Goal: Complete Application Form

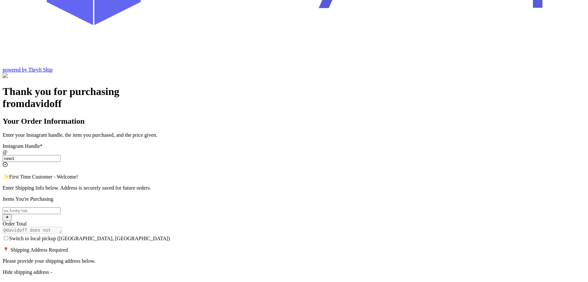
scroll to position [34, 0]
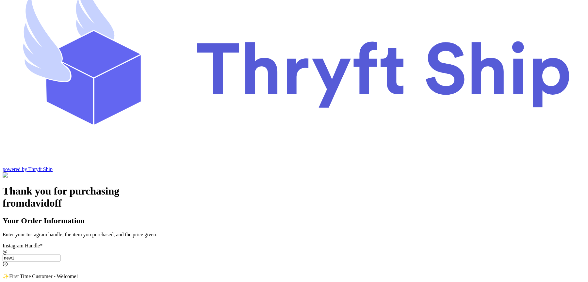
type input "new1"
checkbox input "true"
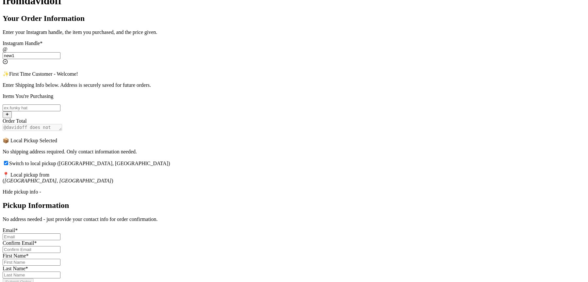
scroll to position [243, 0]
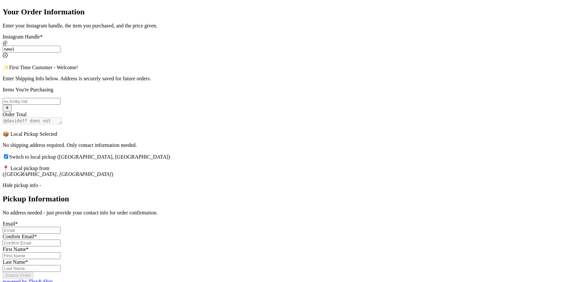
click at [60, 227] on input "Switch to local pickup ([GEOGRAPHIC_DATA], [GEOGRAPHIC_DATA])" at bounding box center [32, 230] width 58 height 7
type input "[EMAIL_ADDRESS][DOMAIN_NAME]"
type input "Ross"
type input "Geller"
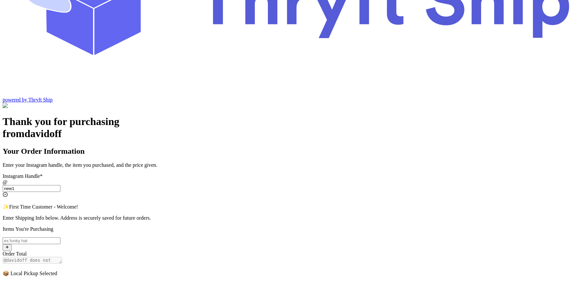
scroll to position [92, 0]
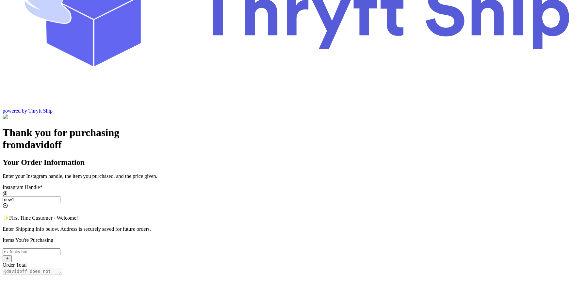
click at [60, 249] on input "Switch to local pickup ([GEOGRAPHIC_DATA], [GEOGRAPHIC_DATA])" at bounding box center [32, 252] width 58 height 7
type input "item 2"
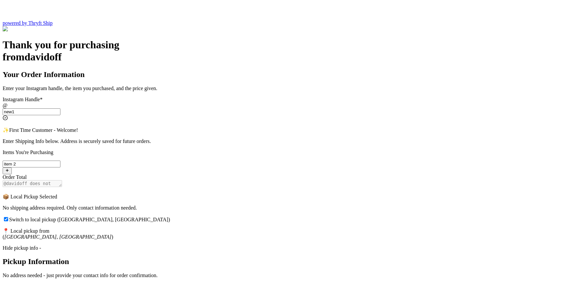
scroll to position [154, 0]
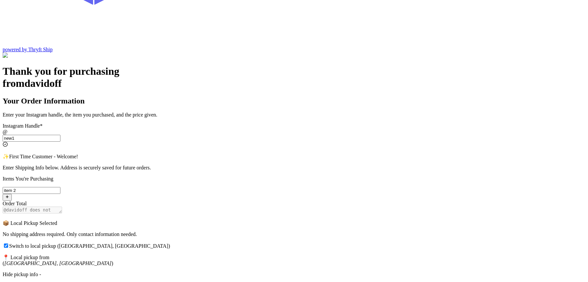
click at [8, 244] on input "Switch to local pickup ([GEOGRAPHIC_DATA], [GEOGRAPHIC_DATA])" at bounding box center [6, 246] width 4 height 4
checkbox input "false"
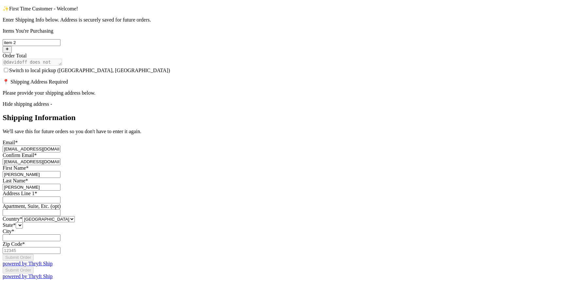
scroll to position [384, 0]
click at [60, 197] on input "Switch to local pickup ([GEOGRAPHIC_DATA], [GEOGRAPHIC_DATA])" at bounding box center [32, 200] width 58 height 7
type input "3295 Hershell Hollow Road"
type input "Los Angeles"
type input "93013"
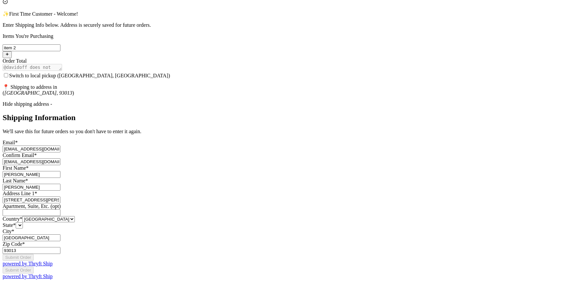
scroll to position [376, 0]
click at [75, 216] on select "[GEOGRAPHIC_DATA] [GEOGRAPHIC_DATA] [GEOGRAPHIC_DATA]" at bounding box center [48, 219] width 53 height 6
click at [23, 223] on select "State *" at bounding box center [19, 226] width 7 height 6
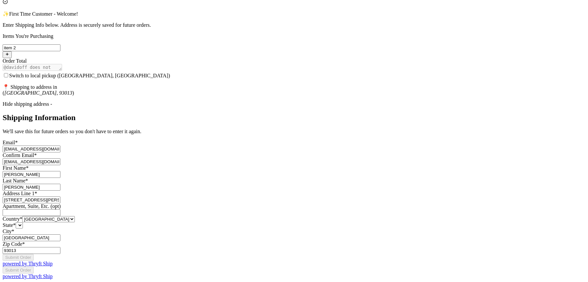
click at [23, 223] on select "State *" at bounding box center [19, 226] width 7 height 6
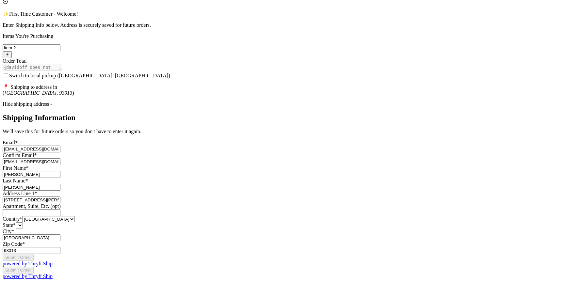
click at [23, 223] on select "State *" at bounding box center [19, 226] width 7 height 6
click at [75, 216] on select "[GEOGRAPHIC_DATA] [GEOGRAPHIC_DATA] [GEOGRAPHIC_DATA]" at bounding box center [48, 219] width 53 height 6
select select "CA"
click at [75, 216] on select "[GEOGRAPHIC_DATA] [GEOGRAPHIC_DATA] [GEOGRAPHIC_DATA]" at bounding box center [48, 219] width 53 height 6
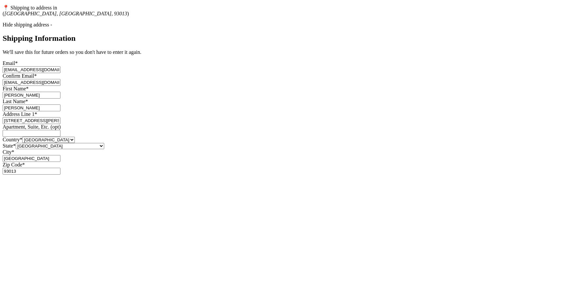
click at [104, 143] on select "Alberta British Columbia Manitoba New Brunswick Newfoundland and Labrador Nova …" at bounding box center [60, 146] width 89 height 6
select select "BC"
click at [104, 143] on select "Alberta British Columbia Manitoba New Brunswick Newfoundland and Labrador Nova …" at bounding box center [60, 146] width 89 height 6
click at [75, 137] on select "[GEOGRAPHIC_DATA] [GEOGRAPHIC_DATA] [GEOGRAPHIC_DATA]" at bounding box center [48, 140] width 53 height 6
select select "US"
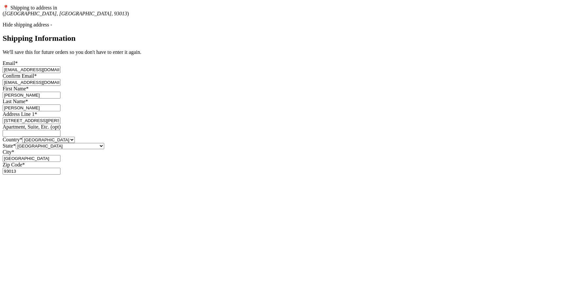
click at [75, 137] on select "[GEOGRAPHIC_DATA] [GEOGRAPHIC_DATA] [GEOGRAPHIC_DATA]" at bounding box center [48, 140] width 53 height 6
select select "AL"
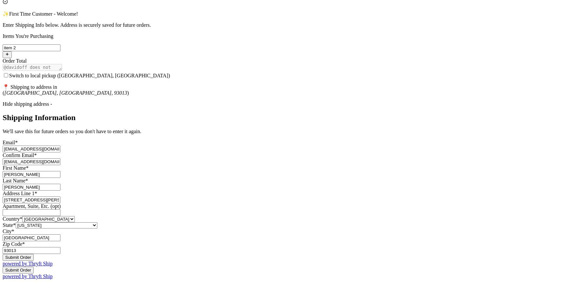
scroll to position [0, 0]
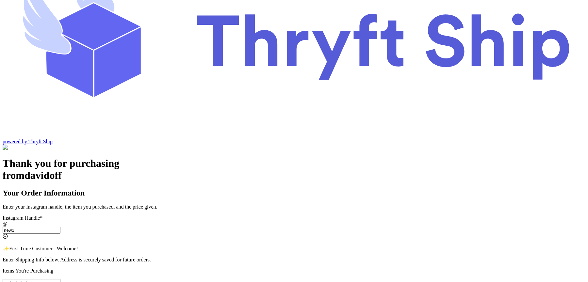
scroll to position [63, 0]
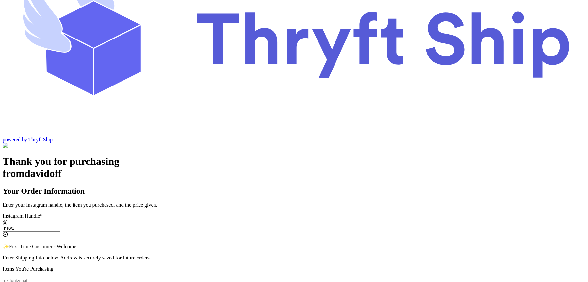
type input "new1"
click at [60, 277] on input "Switch to local pickup ([GEOGRAPHIC_DATA], [GEOGRAPHIC_DATA])" at bounding box center [32, 280] width 58 height 7
type input "Item101"
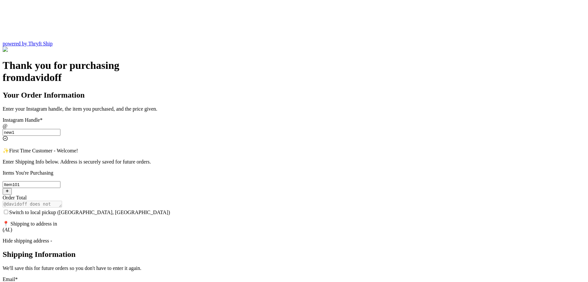
scroll to position [158, 0]
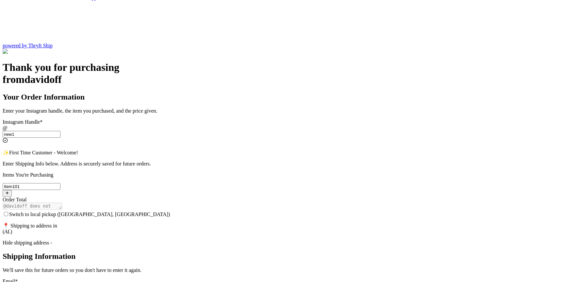
click at [170, 212] on span "Switch to local pickup ([GEOGRAPHIC_DATA], [GEOGRAPHIC_DATA])" at bounding box center [89, 215] width 161 height 6
click at [8, 212] on input "Switch to local pickup ([GEOGRAPHIC_DATA], [GEOGRAPHIC_DATA])" at bounding box center [6, 214] width 4 height 4
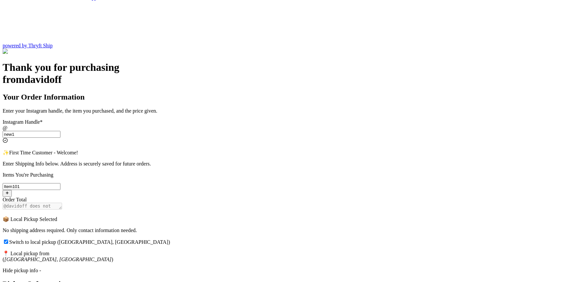
click at [170, 240] on span "Switch to local pickup ([GEOGRAPHIC_DATA], [GEOGRAPHIC_DATA])" at bounding box center [89, 243] width 161 height 6
click at [8, 240] on input "Switch to local pickup ([GEOGRAPHIC_DATA], [GEOGRAPHIC_DATA])" at bounding box center [6, 242] width 4 height 4
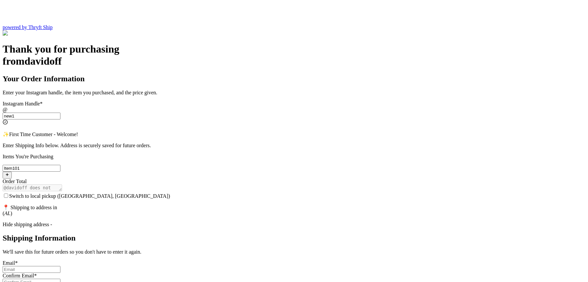
scroll to position [172, 0]
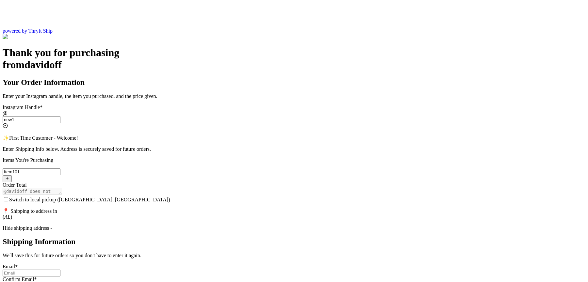
click at [260, 226] on div "Hide shipping address -" at bounding box center [294, 229] width 583 height 6
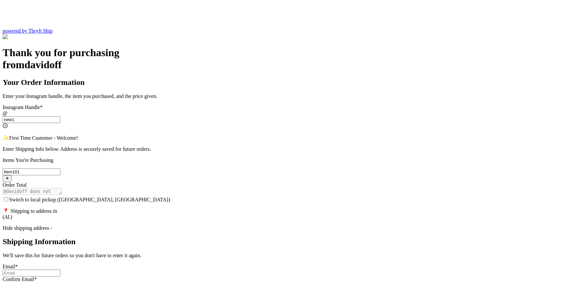
click at [254, 226] on div "Hide shipping address -" at bounding box center [294, 229] width 583 height 6
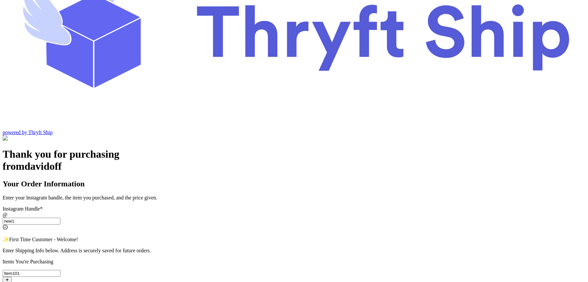
checkbox input "false"
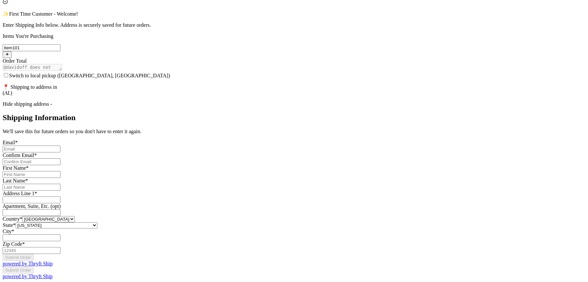
scroll to position [376, 0]
click at [97, 223] on select "Alabama Alaska Arizona Arkansas California Colorado Connecticut Delaware Distri…" at bounding box center [57, 226] width 82 height 6
select select "CO"
click at [97, 223] on select "Alabama Alaska Arizona Arkansas California Colorado Connecticut Delaware Distri…" at bounding box center [57, 226] width 82 height 6
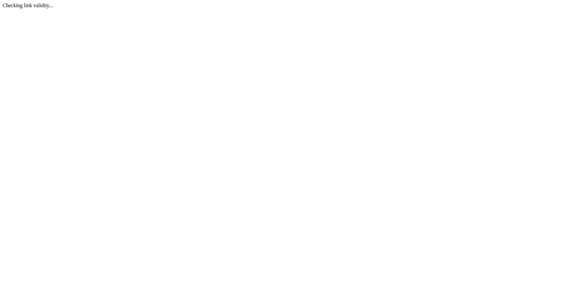
scroll to position [0, 0]
select select "CO"
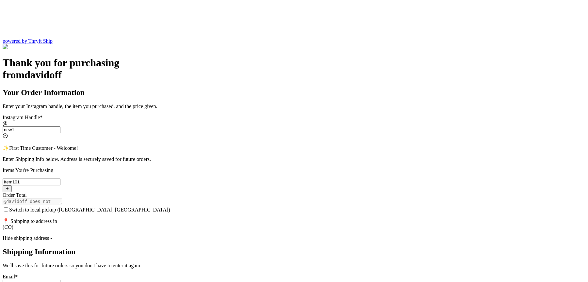
scroll to position [162, 0]
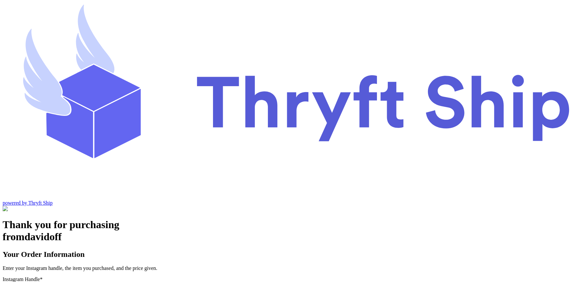
scroll to position [27, 0]
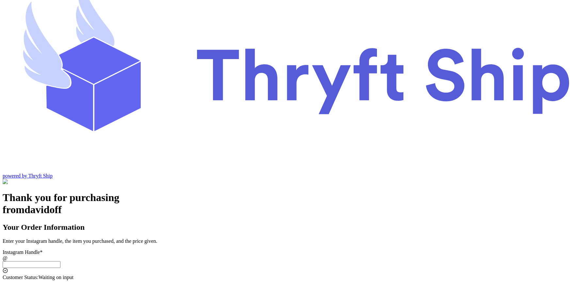
click at [60, 261] on input "Switch to local pickup ([GEOGRAPHIC_DATA], [GEOGRAPHIC_DATA])" at bounding box center [32, 264] width 58 height 7
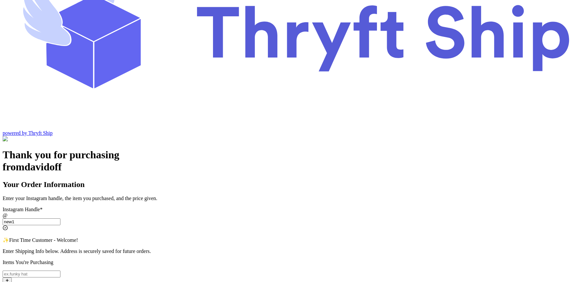
scroll to position [88, 0]
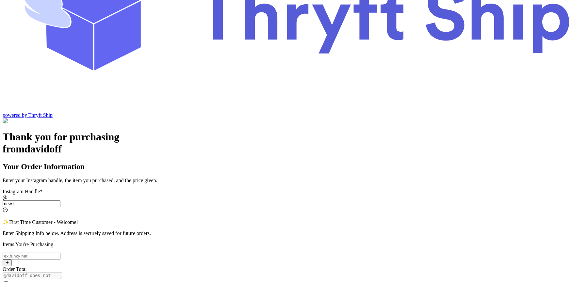
type input "new1"
click at [170, 281] on span "Switch to local pickup ([GEOGRAPHIC_DATA], [GEOGRAPHIC_DATA])" at bounding box center [89, 284] width 161 height 6
click at [8, 282] on input "Switch to local pickup ([GEOGRAPHIC_DATA], [GEOGRAPHIC_DATA])" at bounding box center [6, 284] width 4 height 4
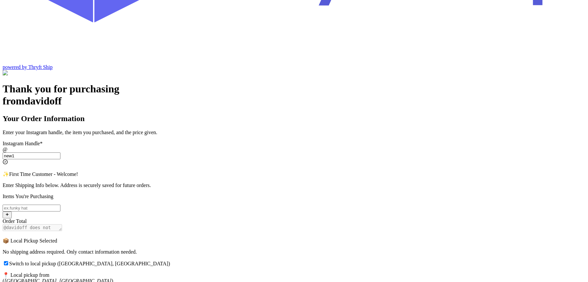
scroll to position [139, 0]
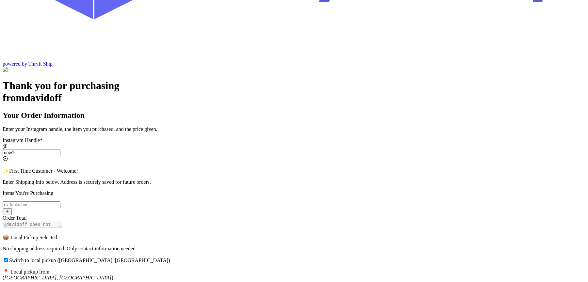
click at [170, 258] on span "Switch to local pickup ([GEOGRAPHIC_DATA], [GEOGRAPHIC_DATA])" at bounding box center [89, 261] width 161 height 6
click at [8, 258] on input "Switch to local pickup ([GEOGRAPHIC_DATA], [GEOGRAPHIC_DATA])" at bounding box center [6, 260] width 4 height 4
checkbox input "false"
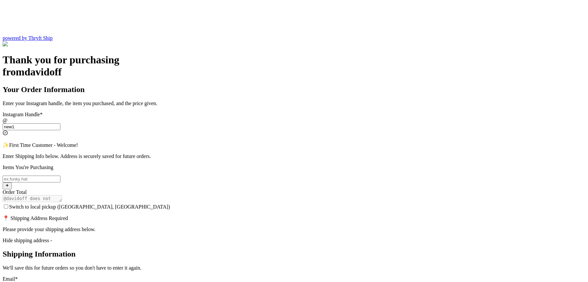
scroll to position [168, 0]
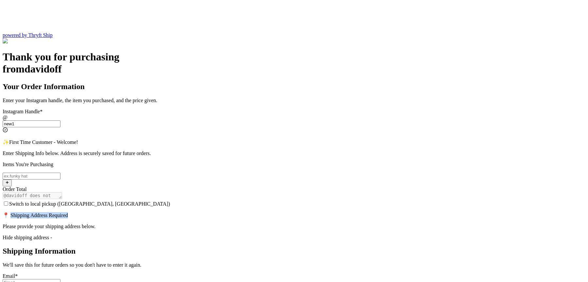
drag, startPoint x: 223, startPoint y: 89, endPoint x: 316, endPoint y: 84, distance: 93.3
click at [316, 212] on p "📍 Shipping Address Required" at bounding box center [294, 215] width 583 height 6
copy p "hipping Address Required"
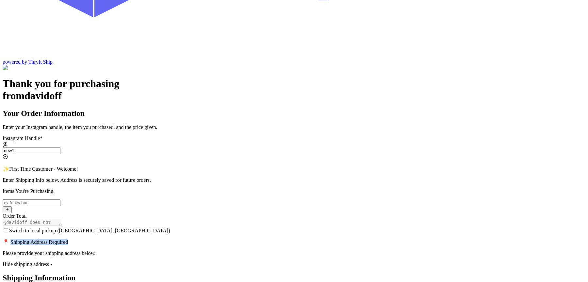
scroll to position [140, 0]
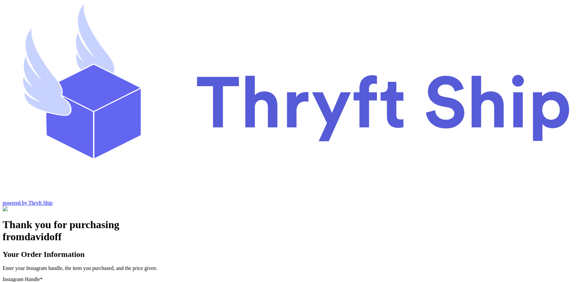
scroll to position [27, 0]
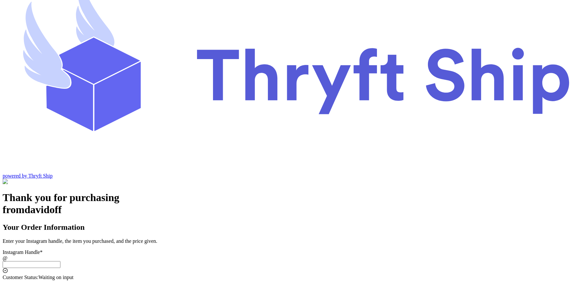
click at [60, 261] on input "Switch to local pickup ([GEOGRAPHIC_DATA], [GEOGRAPHIC_DATA])" at bounding box center [32, 264] width 58 height 7
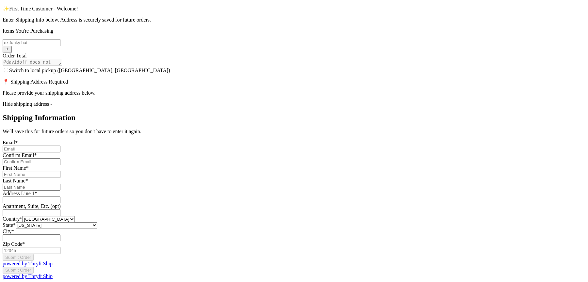
scroll to position [340, 0]
type input "new1"
click at [75, 216] on select "United States Canada Australia" at bounding box center [48, 219] width 53 height 6
click at [415, 139] on div "Thank you for purchasing from davidoff Your Order Information Enter your Instag…" at bounding box center [294, 98] width 583 height 362
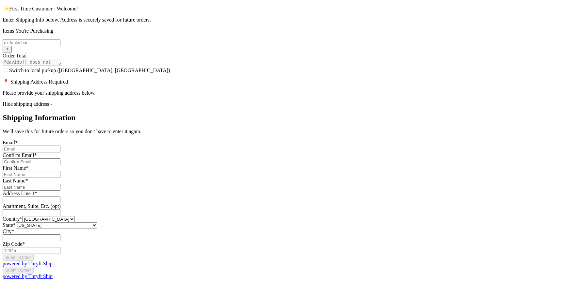
scroll to position [366, 0]
click at [60, 235] on input "Switch to local pickup ([GEOGRAPHIC_DATA], [GEOGRAPHIC_DATA])" at bounding box center [32, 238] width 58 height 7
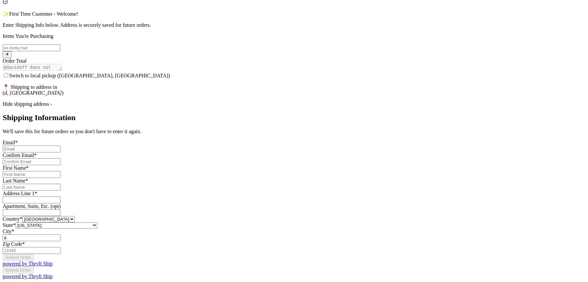
scroll to position [358, 0]
type input "d"
click at [461, 126] on div "Thank you for purchasing from davidoff Your Order Information Enter your Instag…" at bounding box center [294, 101] width 583 height 357
click at [60, 210] on input "Switch to local pickup ([GEOGRAPHIC_DATA], [GEOGRAPHIC_DATA])" at bounding box center [32, 213] width 58 height 7
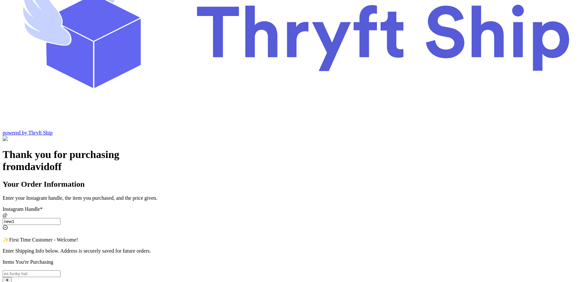
scroll to position [21, 0]
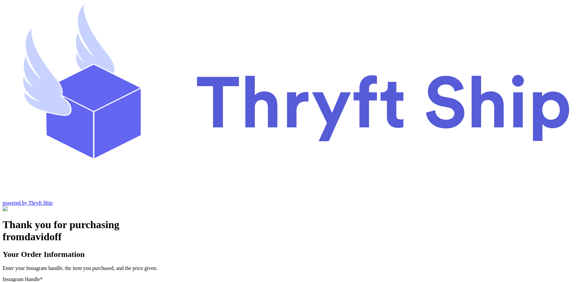
scroll to position [21, 0]
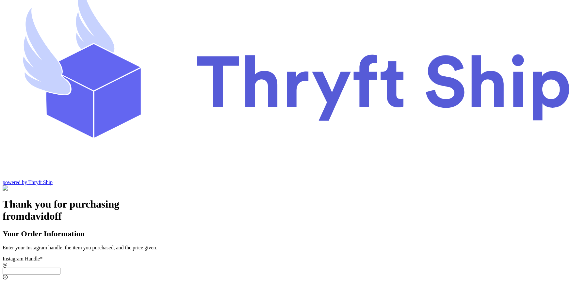
click at [60, 268] on input "Switch to local pickup ([GEOGRAPHIC_DATA], [GEOGRAPHIC_DATA])" at bounding box center [32, 271] width 58 height 7
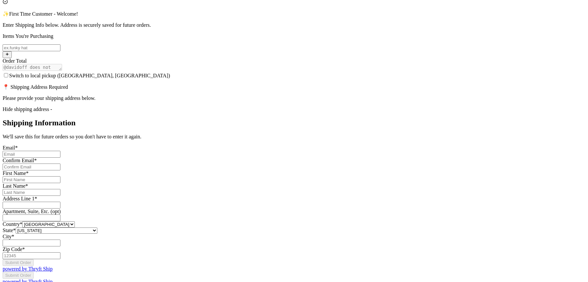
scroll to position [384, 0]
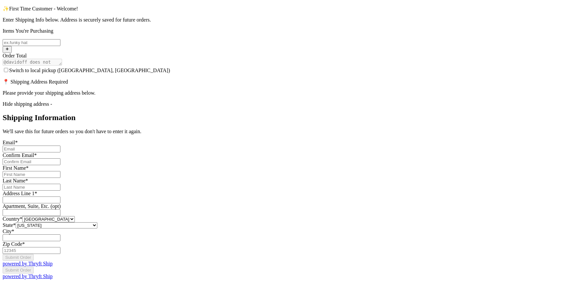
type input "nwq1"
click at [60, 235] on input "Switch to local pickup ([GEOGRAPHIC_DATA], [GEOGRAPHIC_DATA])" at bounding box center [32, 238] width 58 height 7
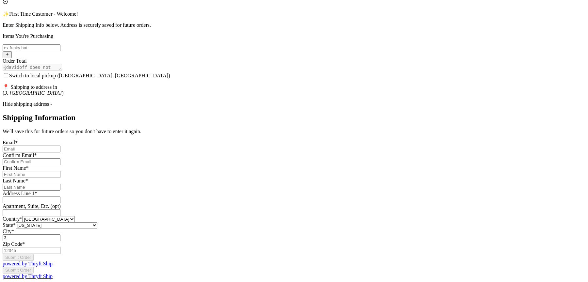
scroll to position [376, 0]
type input "3"
click at [137, 157] on div "Thank you for purchasing from davidoff Your Order Information Enter your Instag…" at bounding box center [294, 101] width 583 height 357
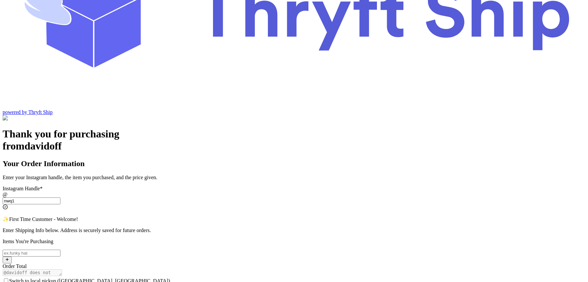
scroll to position [0, 0]
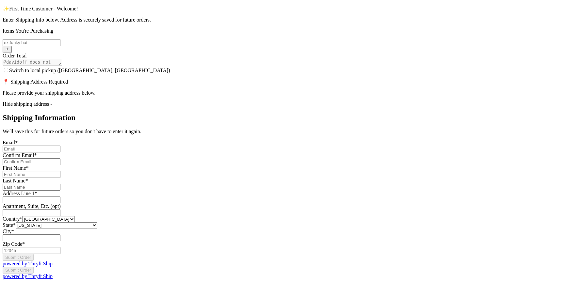
scroll to position [384, 0]
type input "new1"
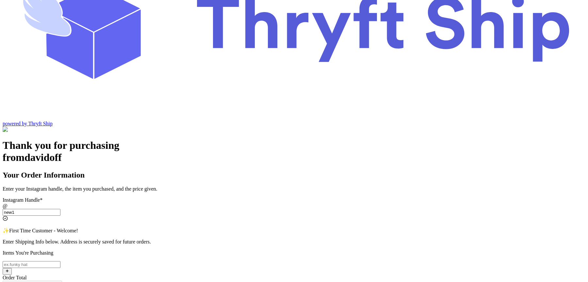
scroll to position [0, 0]
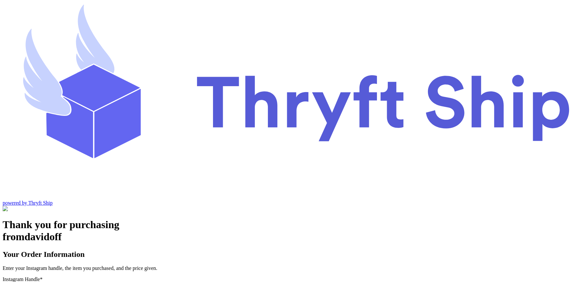
type input "item 1"
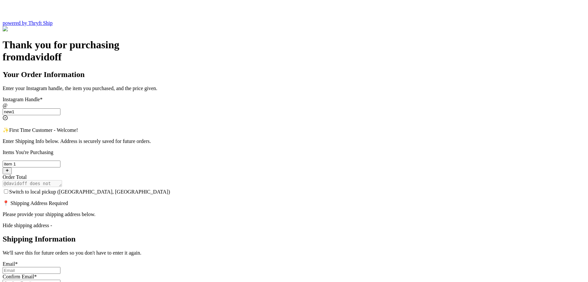
scroll to position [183, 0]
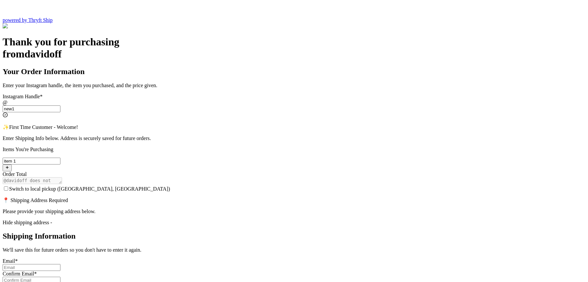
click at [170, 186] on label "Switch to local pickup ([GEOGRAPHIC_DATA], [GEOGRAPHIC_DATA])" at bounding box center [87, 189] width 168 height 6
click at [8, 187] on input "Switch to local pickup ([GEOGRAPHIC_DATA], [GEOGRAPHIC_DATA])" at bounding box center [6, 189] width 4 height 4
checkbox input "true"
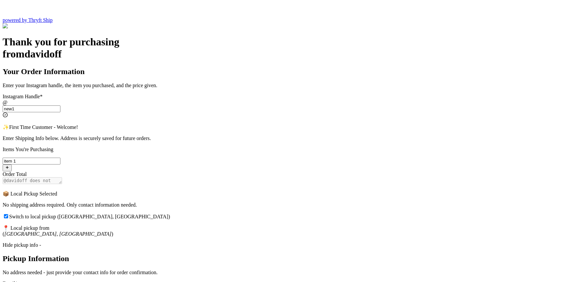
type input "[EMAIL_ADDRESS][DOMAIN_NAME]"
type input "[PERSON_NAME]"
type input "Geller"
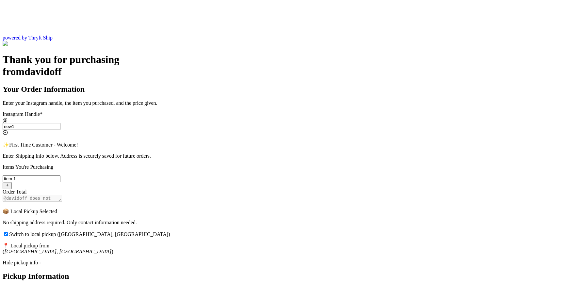
scroll to position [122, 0]
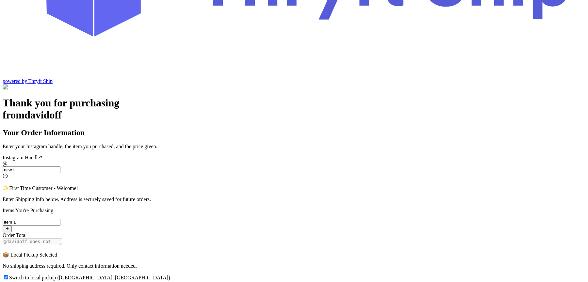
click at [170, 275] on span "Switch to local pickup ([GEOGRAPHIC_DATA], [GEOGRAPHIC_DATA])" at bounding box center [89, 278] width 161 height 6
click at [8, 276] on input "Switch to local pickup ([GEOGRAPHIC_DATA], [GEOGRAPHIC_DATA])" at bounding box center [6, 278] width 4 height 4
checkbox input "false"
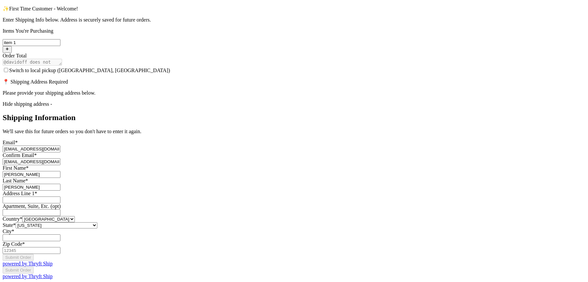
scroll to position [384, 0]
click at [60, 235] on input "Switch to local pickup ([GEOGRAPHIC_DATA], [GEOGRAPHIC_DATA])" at bounding box center [32, 238] width 58 height 7
type input "Los Angeles"
type input "3295 Hershell Hollow Road"
type input "93013"
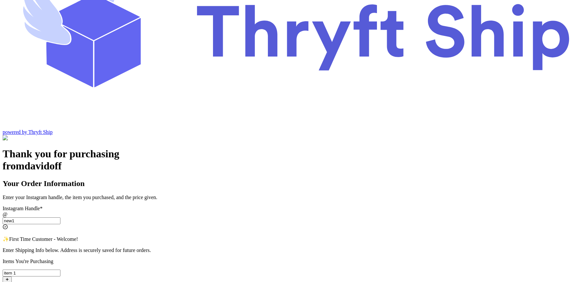
scroll to position [74, 0]
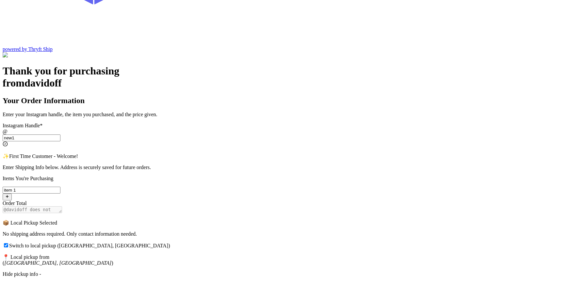
scroll to position [132, 0]
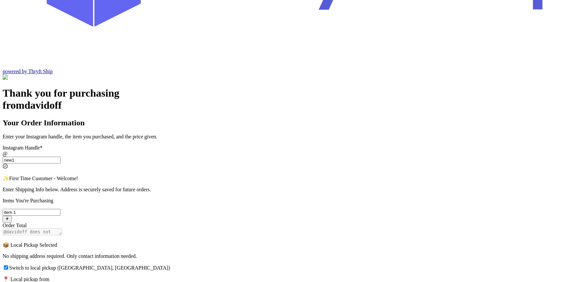
click at [8, 266] on input "Switch to local pickup ([GEOGRAPHIC_DATA], [GEOGRAPHIC_DATA])" at bounding box center [6, 268] width 4 height 4
checkbox input "false"
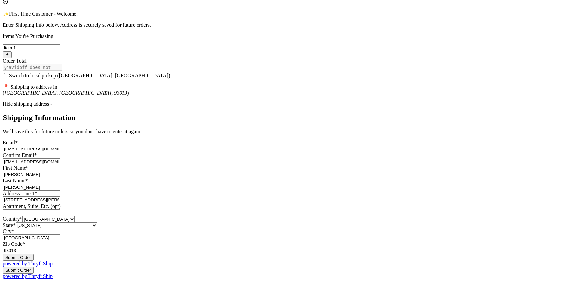
scroll to position [376, 0]
click at [34, 254] on button "Submit Order" at bounding box center [18, 257] width 31 height 7
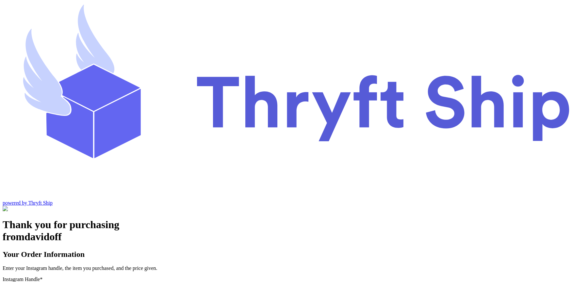
type input "newnew"
type input "item 2"
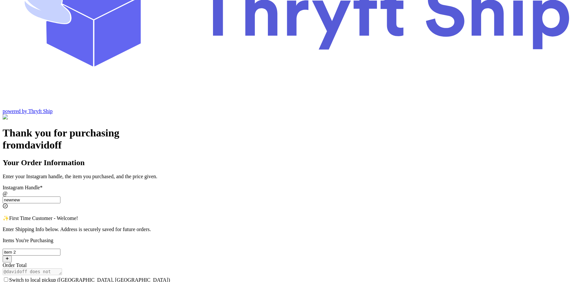
scroll to position [71, 0]
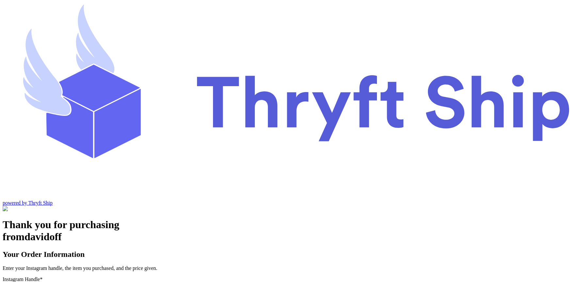
scroll to position [79, 0]
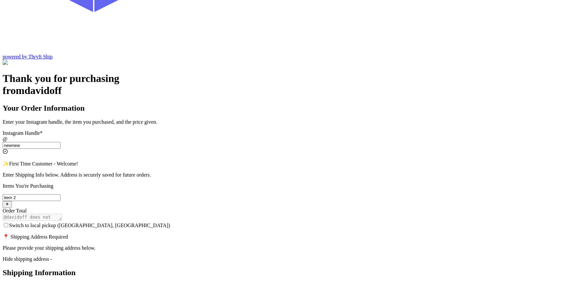
scroll to position [147, 0]
click at [259, 256] on div "Hide shipping address -" at bounding box center [294, 259] width 583 height 6
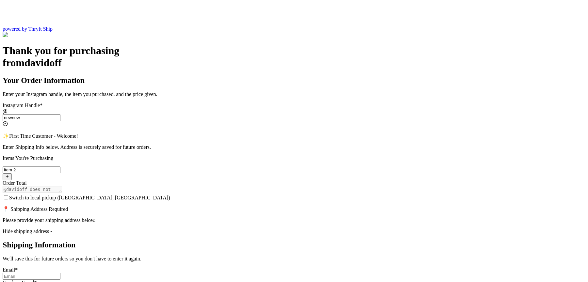
scroll to position [175, 0]
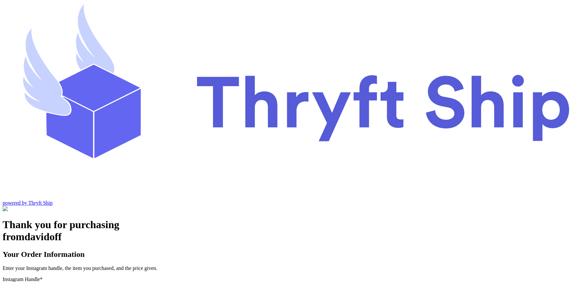
scroll to position [10, 0]
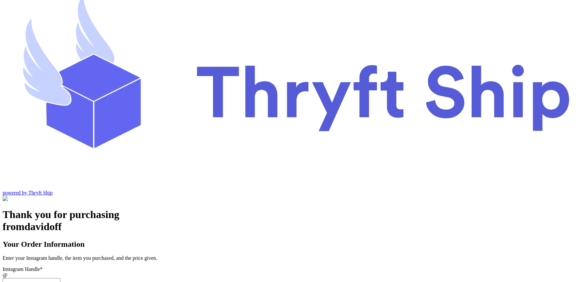
click at [60, 278] on input "Switch to local pickup ([GEOGRAPHIC_DATA], [GEOGRAPHIC_DATA])" at bounding box center [32, 281] width 58 height 7
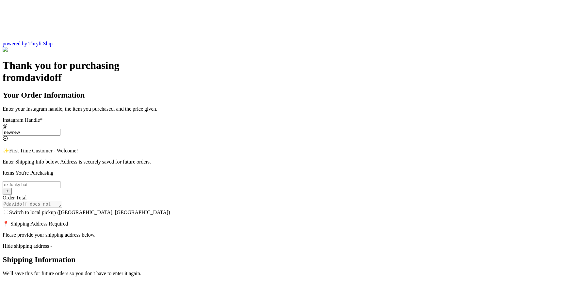
scroll to position [142, 0]
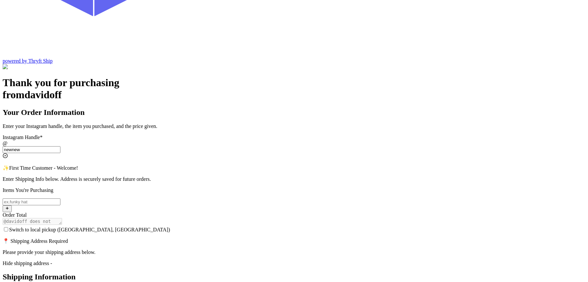
type input "newnew"
click at [218, 261] on div "Hide shipping address -" at bounding box center [294, 264] width 583 height 6
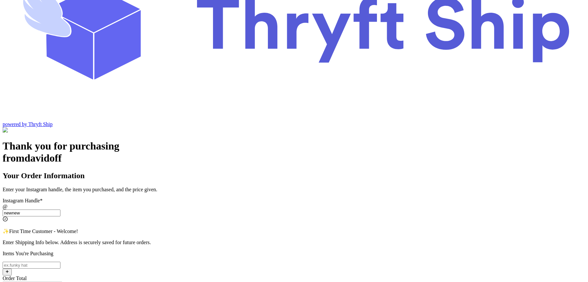
checkbox input "true"
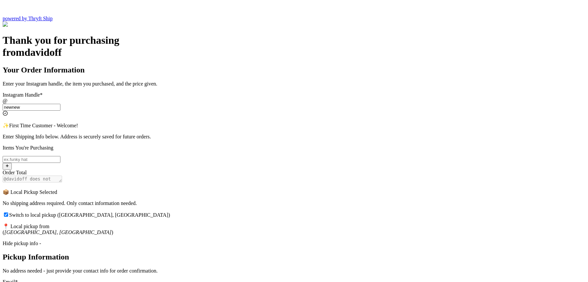
scroll to position [239, 0]
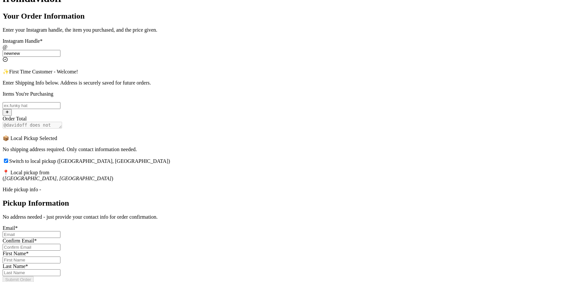
click at [60, 231] on input "Switch to local pickup ([GEOGRAPHIC_DATA], [GEOGRAPHIC_DATA])" at bounding box center [32, 234] width 58 height 7
type input "abdul@thryftship.com"
type input "Ross"
type input "Geller"
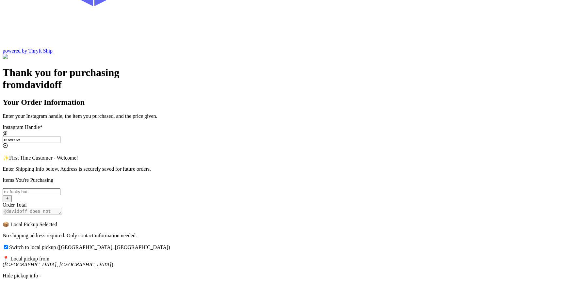
scroll to position [124, 0]
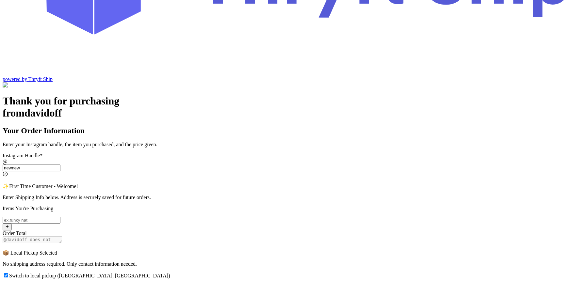
click at [60, 217] on input "Switch to local pickup ([GEOGRAPHIC_DATA], [GEOGRAPHIC_DATA])" at bounding box center [32, 220] width 58 height 7
type input "item 1"
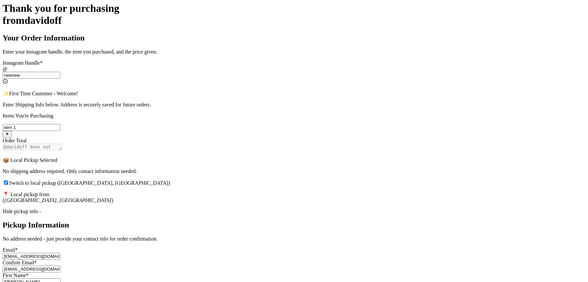
scroll to position [210, 0]
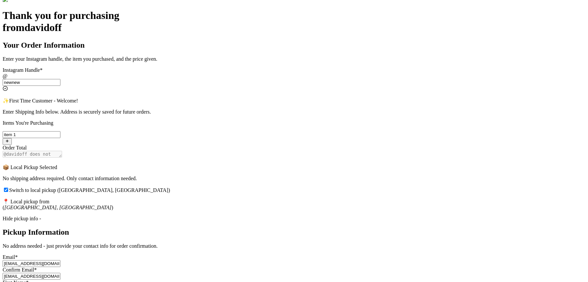
click at [246, 216] on div "Hide pickup info -" at bounding box center [294, 219] width 583 height 6
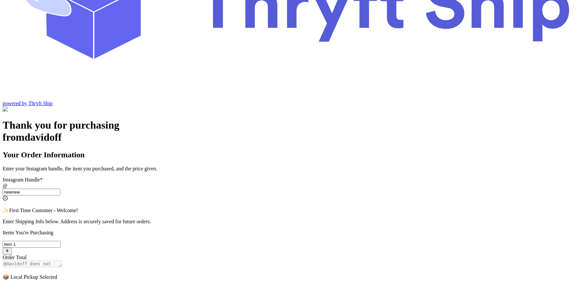
checkbox input "false"
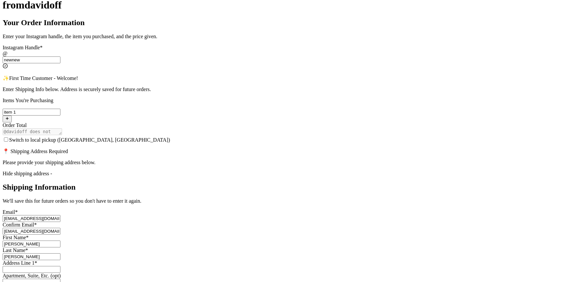
scroll to position [237, 0]
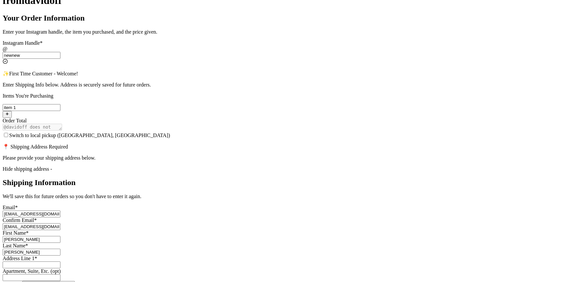
click at [60, 262] on input "Switch to local pickup ([GEOGRAPHIC_DATA], [GEOGRAPHIC_DATA])" at bounding box center [32, 265] width 58 height 7
type input "[STREET_ADDRESS][PERSON_NAME]"
type input "[GEOGRAPHIC_DATA]"
type input "93013"
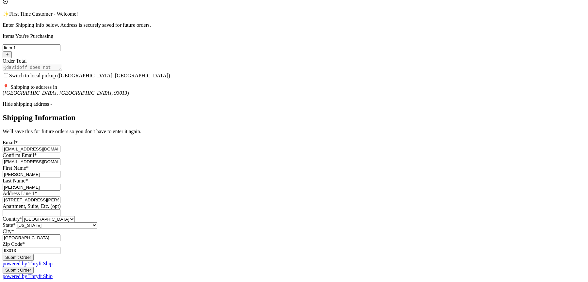
scroll to position [352, 0]
click at [97, 223] on select "[US_STATE] [US_STATE] [US_STATE] [US_STATE] [US_STATE] [US_STATE] [US_STATE] [U…" at bounding box center [57, 226] width 82 height 6
select select "CA"
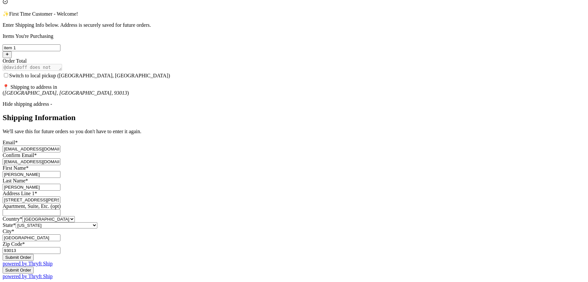
click at [97, 223] on select "[US_STATE] [US_STATE] [US_STATE] [US_STATE] [US_STATE] [US_STATE] [US_STATE] [U…" at bounding box center [57, 226] width 82 height 6
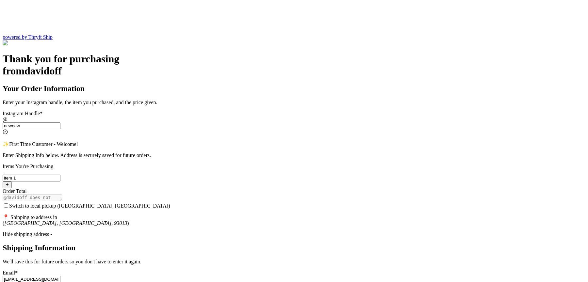
scroll to position [168, 0]
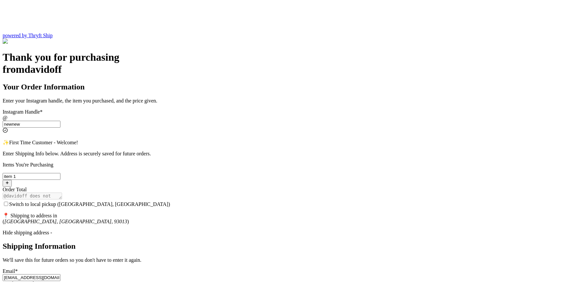
click at [252, 230] on div "Hide shipping address -" at bounding box center [294, 233] width 583 height 6
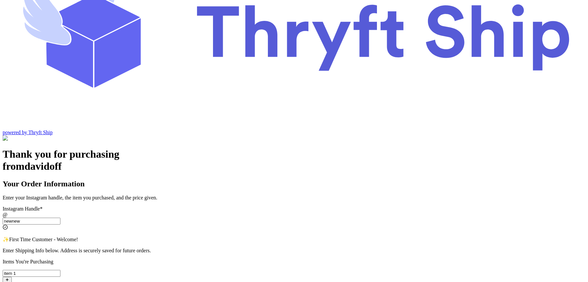
click at [60, 218] on input "newnew" at bounding box center [32, 221] width 58 height 7
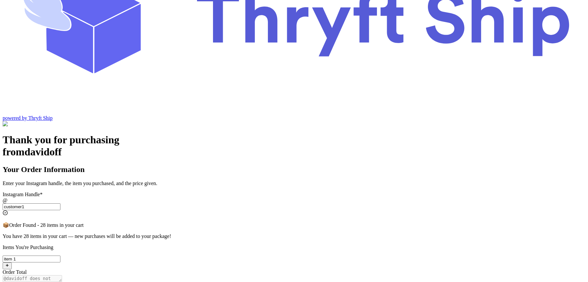
scroll to position [86, 0]
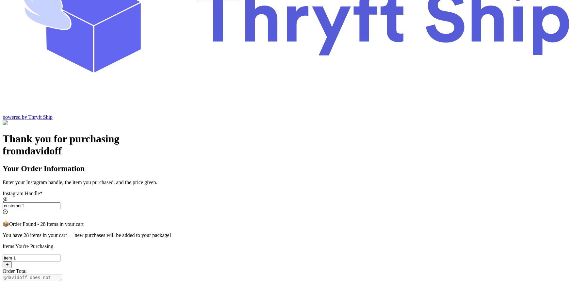
type input "customer1"
click at [8, 282] on input "Switch to local pickup ([GEOGRAPHIC_DATA], [GEOGRAPHIC_DATA])" at bounding box center [6, 286] width 4 height 4
checkbox input "true"
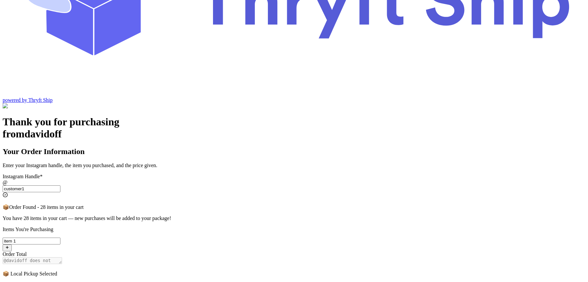
scroll to position [118, 0]
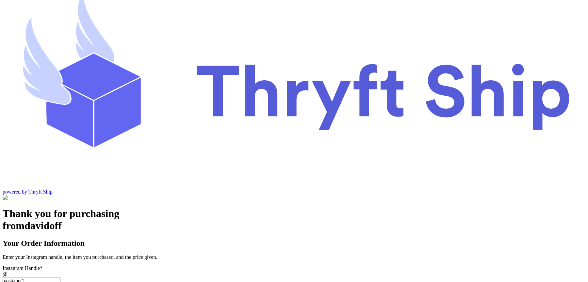
scroll to position [0, 0]
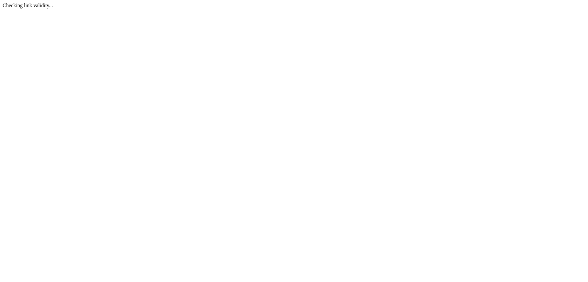
select select "CA"
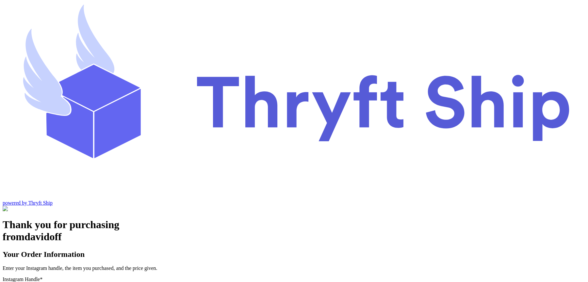
select select "CA"
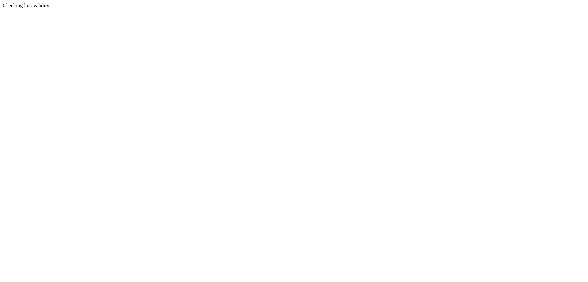
select select "CA"
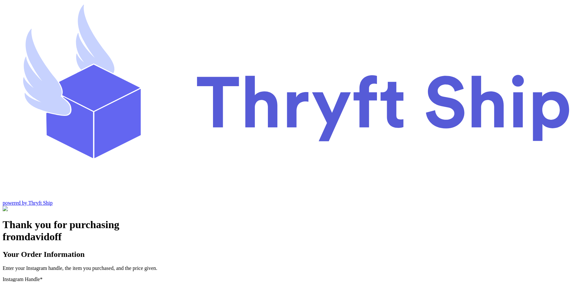
select select "CA"
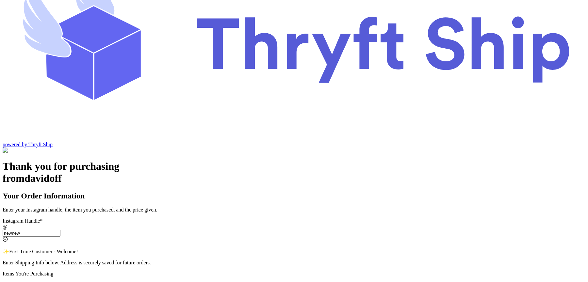
scroll to position [55, 0]
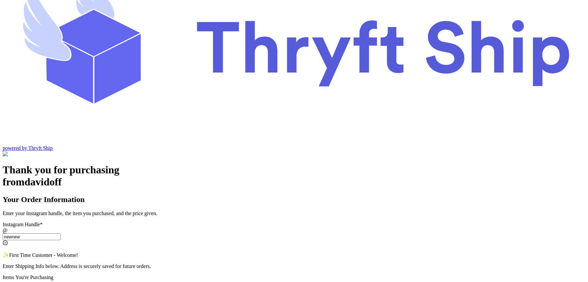
type input "newnew"
type input "item 2"
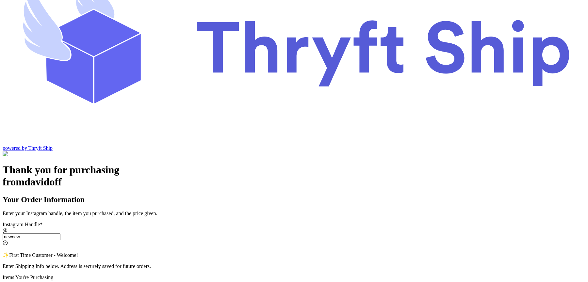
scroll to position [66, 0]
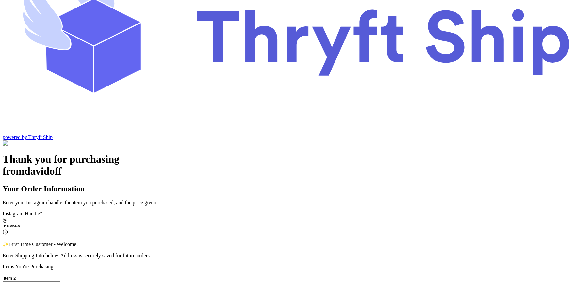
checkbox input "false"
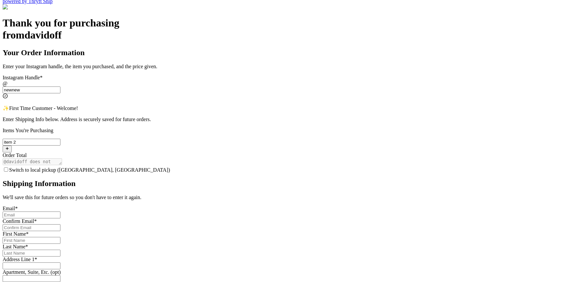
scroll to position [206, 0]
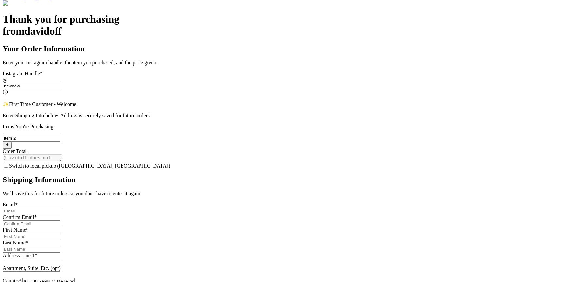
click at [60, 208] on input "Switch to local pickup ([GEOGRAPHIC_DATA], [GEOGRAPHIC_DATA])" at bounding box center [32, 211] width 58 height 7
type input "[EMAIL_ADDRESS][DOMAIN_NAME]"
type input "abdul@thryftship.com"
type input "Ross"
type input "Geller"
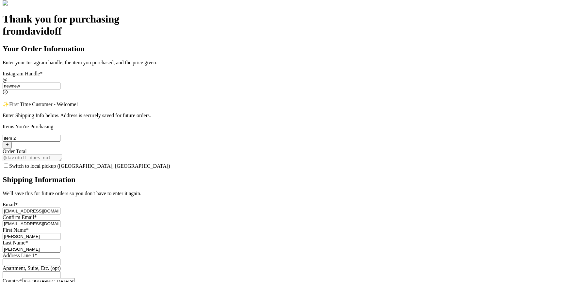
type input "3295 Hershell Hollow Road"
type input "Los Angeles"
type input "93013"
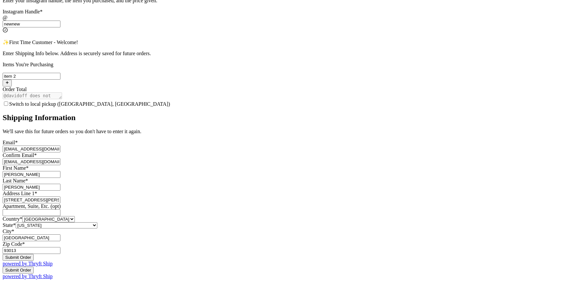
scroll to position [342, 0]
click at [97, 223] on select "Alabama Alaska Arizona Arkansas California Colorado Connecticut Delaware Distri…" at bounding box center [57, 226] width 82 height 6
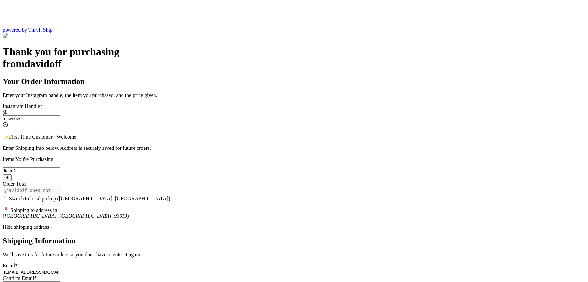
scroll to position [133, 0]
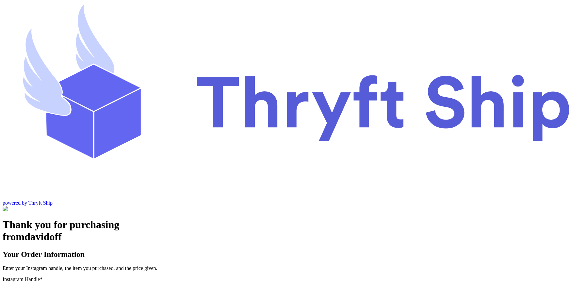
scroll to position [27, 0]
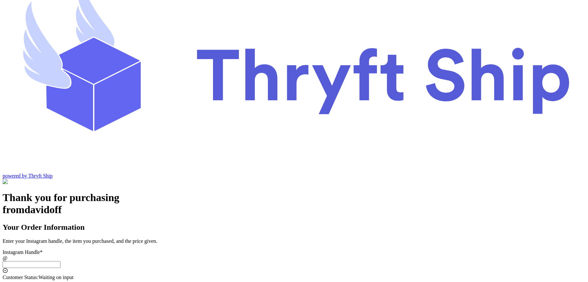
click at [60, 261] on input "Switch to local pickup ([GEOGRAPHIC_DATA], [GEOGRAPHIC_DATA])" at bounding box center [32, 264] width 58 height 7
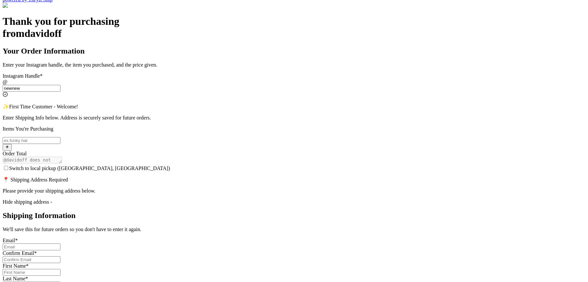
scroll to position [150, 0]
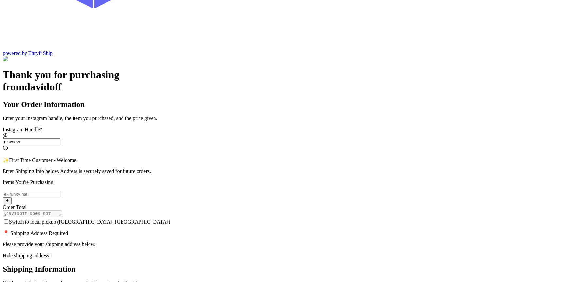
type input "newnew"
click at [227, 253] on div "Hide shipping address -" at bounding box center [294, 256] width 583 height 6
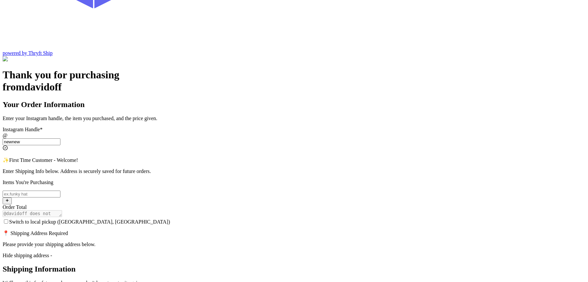
click at [8, 220] on input "Switch to local pickup ([GEOGRAPHIC_DATA], [GEOGRAPHIC_DATA])" at bounding box center [6, 222] width 4 height 4
checkbox input "true"
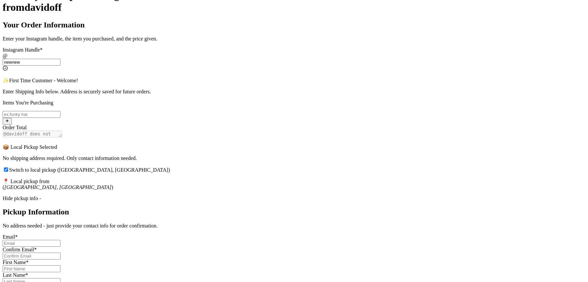
scroll to position [243, 0]
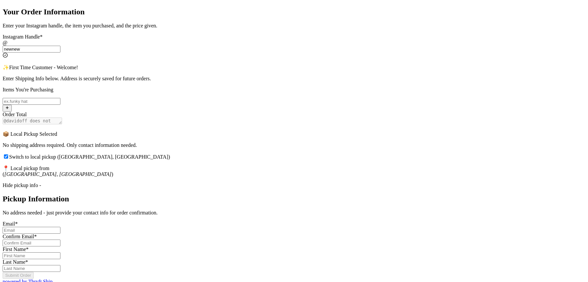
click at [232, 183] on div "Hide pickup info -" at bounding box center [294, 186] width 583 height 6
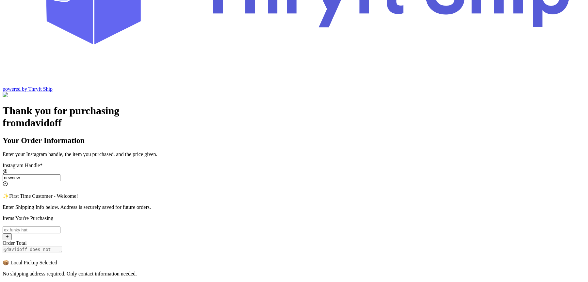
scroll to position [100, 0]
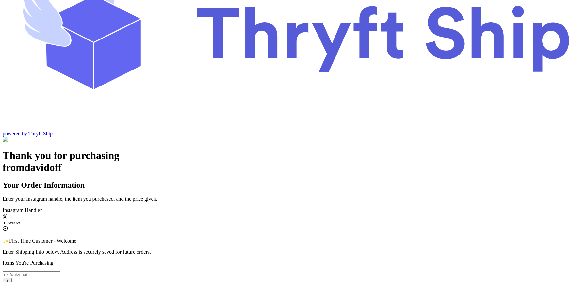
scroll to position [0, 0]
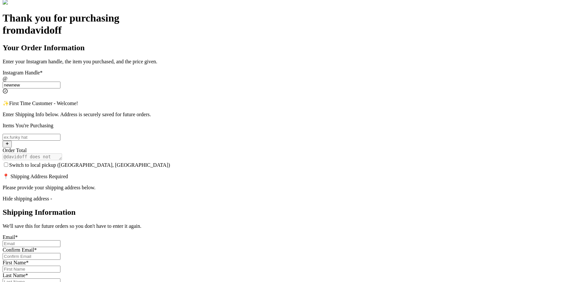
scroll to position [218, 0]
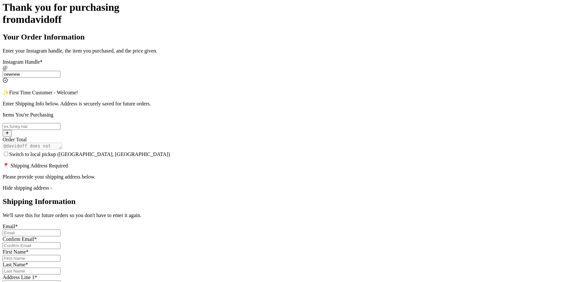
type input "newnew"
click at [258, 185] on div "Hide shipping address -" at bounding box center [294, 188] width 583 height 6
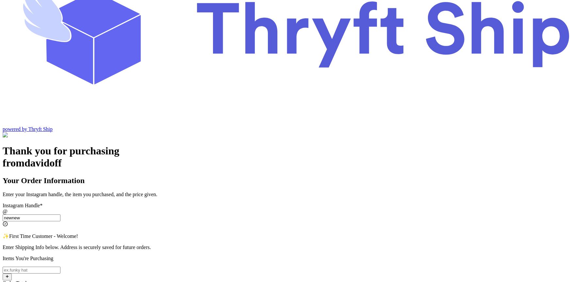
scroll to position [55, 0]
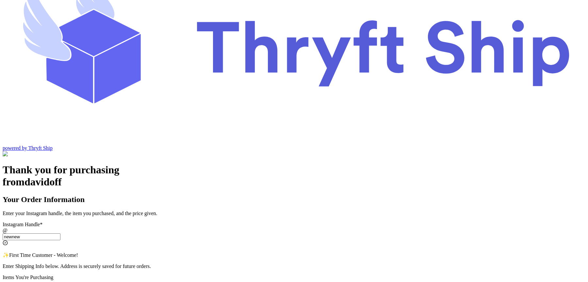
type input "Item101"
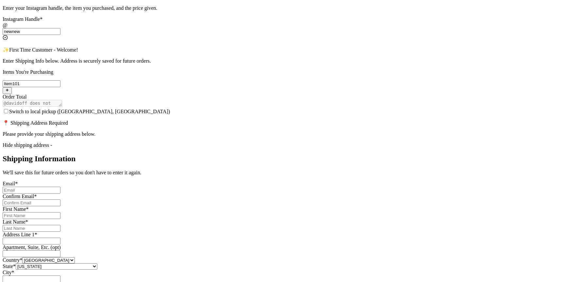
scroll to position [260, 0]
click at [60, 187] on input "Switch to local pickup ([GEOGRAPHIC_DATA], [GEOGRAPHIC_DATA])" at bounding box center [32, 190] width 58 height 7
type input "[EMAIL_ADDRESS][DOMAIN_NAME]"
type input "[PERSON_NAME]"
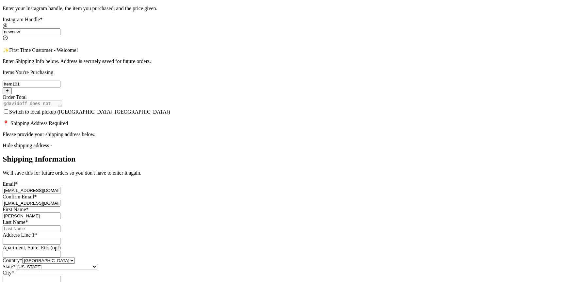
type input "[PERSON_NAME]"
type input "[STREET_ADDRESS][PERSON_NAME]"
type input "[GEOGRAPHIC_DATA]"
type input "93013"
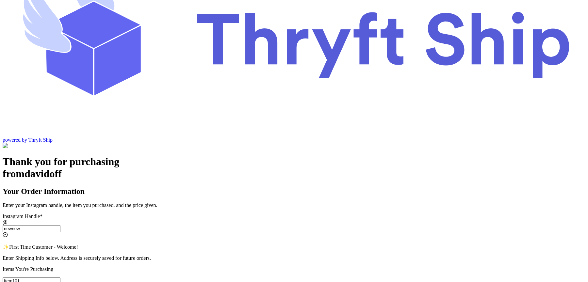
scroll to position [78, 0]
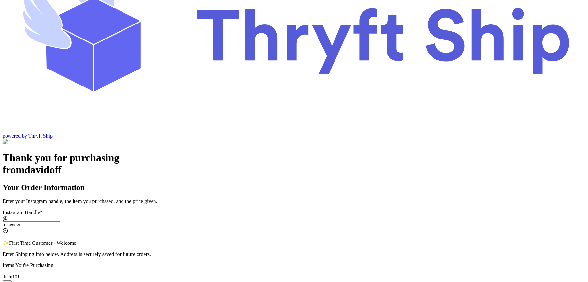
scroll to position [0, 0]
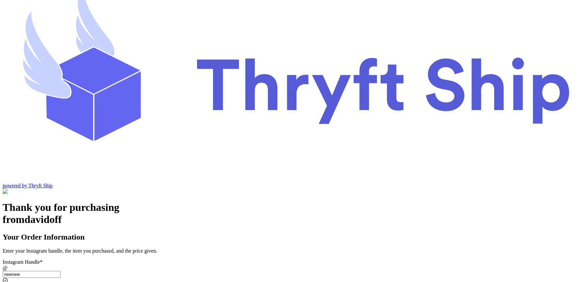
scroll to position [23, 0]
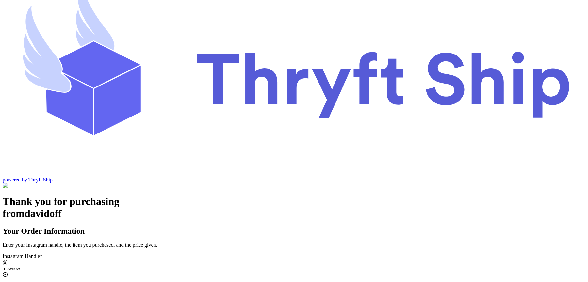
type input "newnew"
type input "item104"
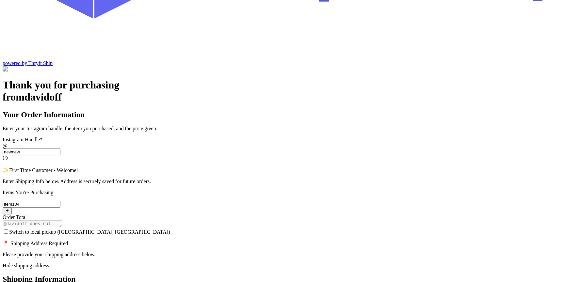
scroll to position [154, 0]
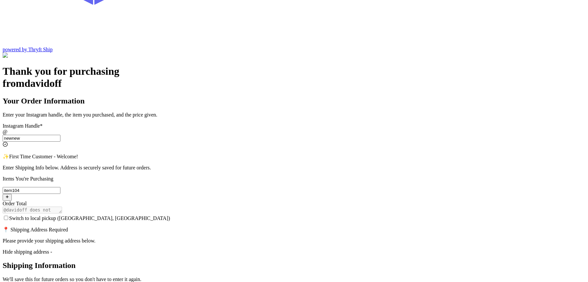
click at [242, 249] on div "Hide shipping address -" at bounding box center [294, 252] width 583 height 6
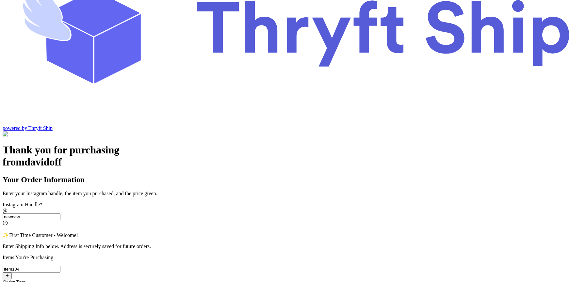
scroll to position [137, 0]
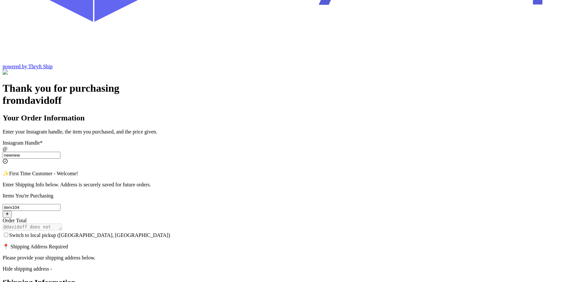
click at [170, 233] on label "Switch to local pickup ([GEOGRAPHIC_DATA], [GEOGRAPHIC_DATA])" at bounding box center [87, 236] width 168 height 6
click at [8, 233] on input "Switch to local pickup ([GEOGRAPHIC_DATA], [GEOGRAPHIC_DATA])" at bounding box center [6, 235] width 4 height 4
checkbox input "true"
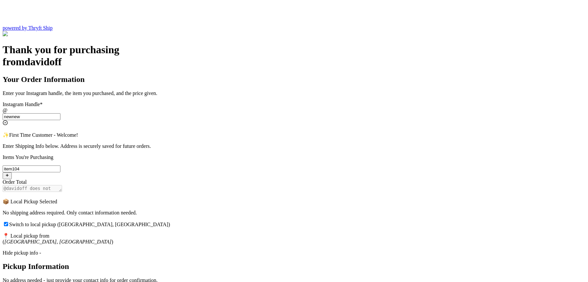
scroll to position [200, 0]
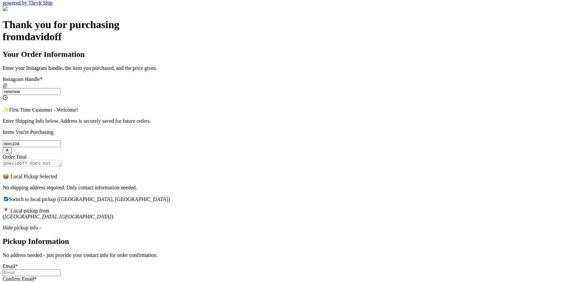
click at [60, 270] on input "Switch to local pickup ([GEOGRAPHIC_DATA], [GEOGRAPHIC_DATA])" at bounding box center [32, 273] width 58 height 7
type input "[EMAIL_ADDRESS][DOMAIN_NAME]"
type input "[PERSON_NAME]"
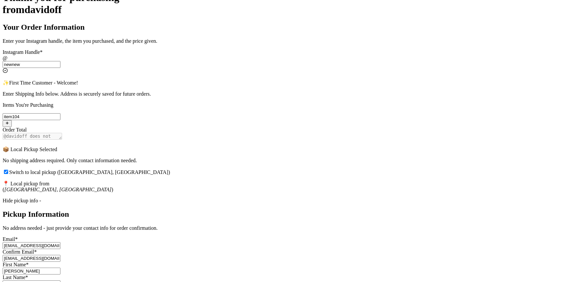
scroll to position [243, 0]
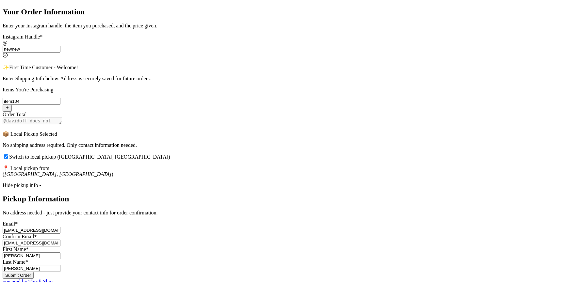
click at [8, 155] on input "Switch to local pickup ([GEOGRAPHIC_DATA], [GEOGRAPHIC_DATA])" at bounding box center [6, 157] width 4 height 4
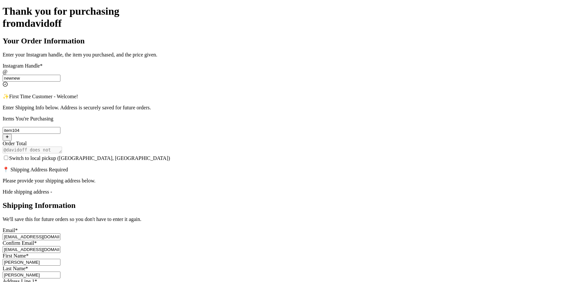
click at [8, 156] on input "Switch to local pickup ([GEOGRAPHIC_DATA], [GEOGRAPHIC_DATA])" at bounding box center [6, 158] width 4 height 4
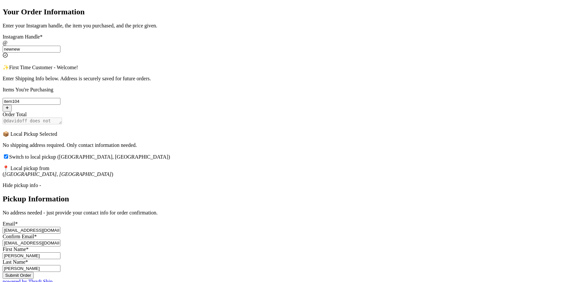
click at [8, 155] on input "Switch to local pickup ([GEOGRAPHIC_DATA], [GEOGRAPHIC_DATA])" at bounding box center [6, 157] width 4 height 4
checkbox input "false"
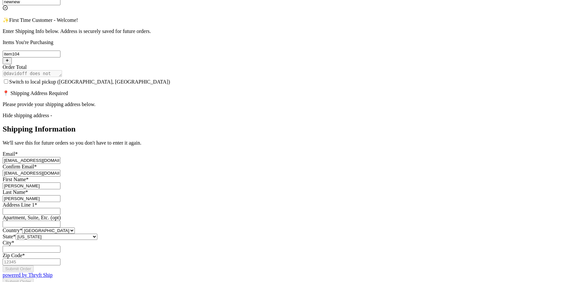
scroll to position [309, 0]
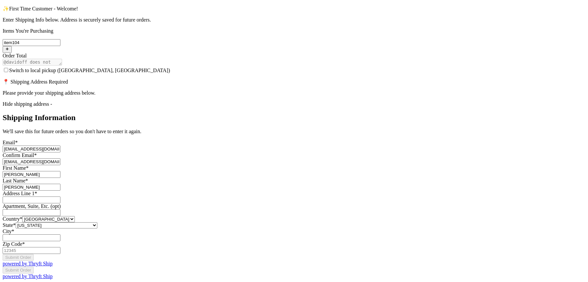
click at [60, 197] on input "Switch to local pickup ([GEOGRAPHIC_DATA], [GEOGRAPHIC_DATA])" at bounding box center [32, 200] width 58 height 7
type input "[STREET_ADDRESS][PERSON_NAME]"
type input "[GEOGRAPHIC_DATA]"
type input "93013"
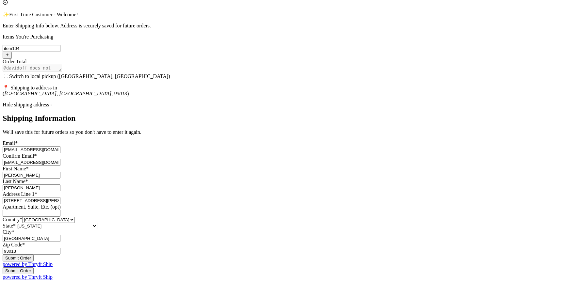
scroll to position [299, 0]
click at [97, 223] on select "[US_STATE] [US_STATE] [US_STATE] [US_STATE] [US_STATE] [US_STATE] [US_STATE] [U…" at bounding box center [57, 226] width 82 height 6
select select "CA"
click at [97, 223] on select "[US_STATE] [US_STATE] [US_STATE] [US_STATE] [US_STATE] [US_STATE] [US_STATE] [U…" at bounding box center [57, 226] width 82 height 6
click at [172, 182] on div "Thank you for purchasing from davidoff Your Order Information Enter your Instag…" at bounding box center [294, 101] width 583 height 357
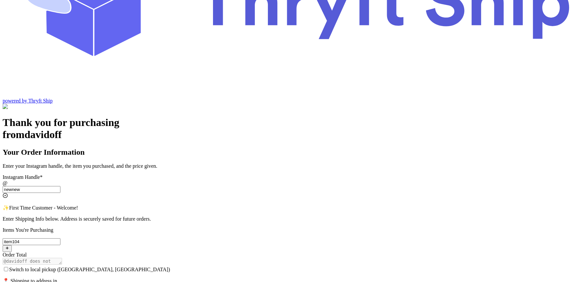
scroll to position [95, 0]
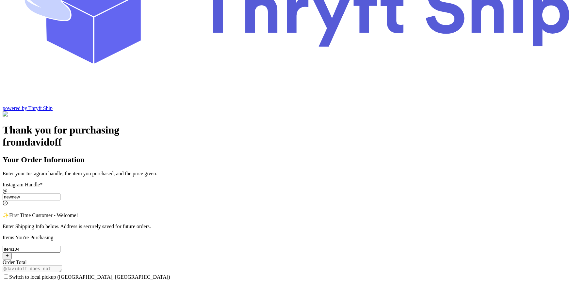
click at [8, 275] on input "Switch to local pickup ([GEOGRAPHIC_DATA], [GEOGRAPHIC_DATA])" at bounding box center [6, 277] width 4 height 4
checkbox input "false"
select select "CA"
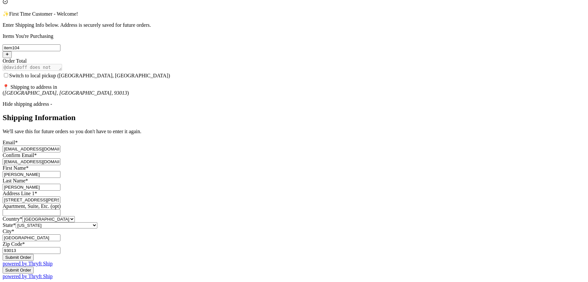
scroll to position [376, 0]
click at [34, 254] on button "Submit Order" at bounding box center [18, 257] width 31 height 7
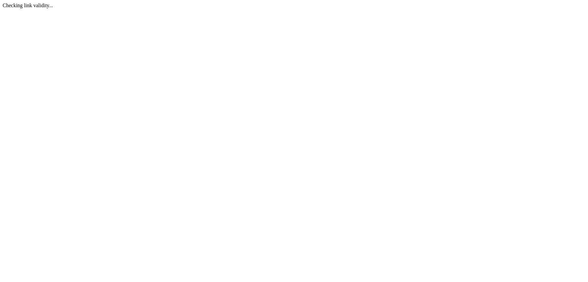
scroll to position [0, 0]
select select "CA"
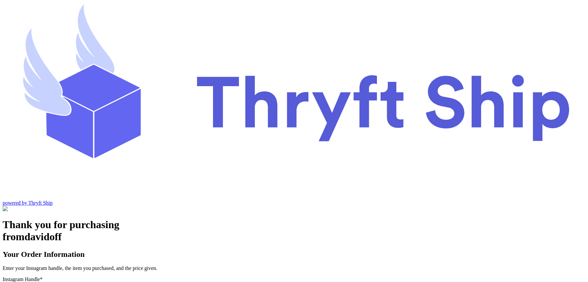
type input "customer2"
type input "[GEOGRAPHIC_DATA]"
type input "12222"
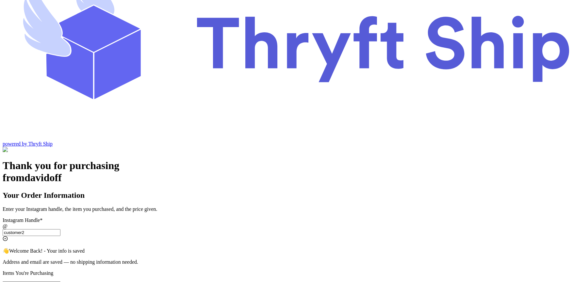
scroll to position [71, 0]
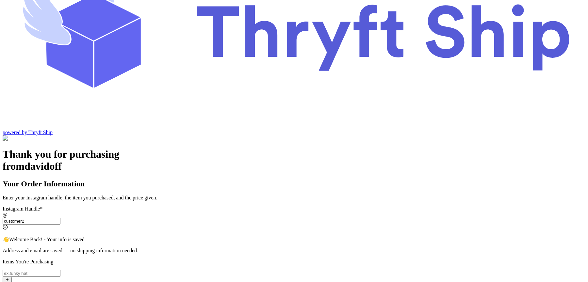
type input "customer2"
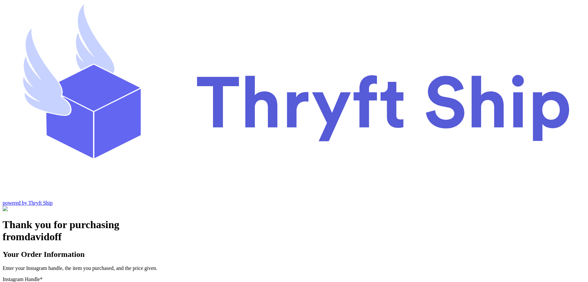
scroll to position [27, 0]
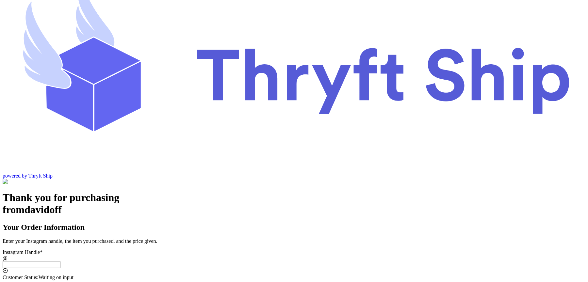
click at [60, 261] on input "Switch to local pickup ([GEOGRAPHIC_DATA], [GEOGRAPHIC_DATA])" at bounding box center [32, 264] width 58 height 7
type input "customer2"
type input "[GEOGRAPHIC_DATA]"
type input "12222"
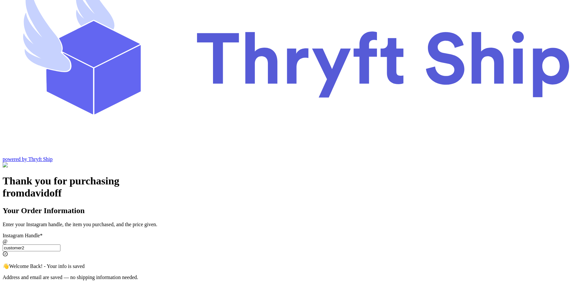
scroll to position [71, 0]
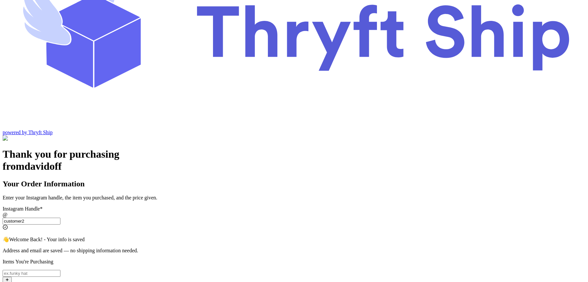
type input "customer2"
click at [60, 270] on input "Switch to local pickup ([GEOGRAPHIC_DATA], [GEOGRAPHIC_DATA])" at bounding box center [32, 273] width 58 height 7
type input "item 2"
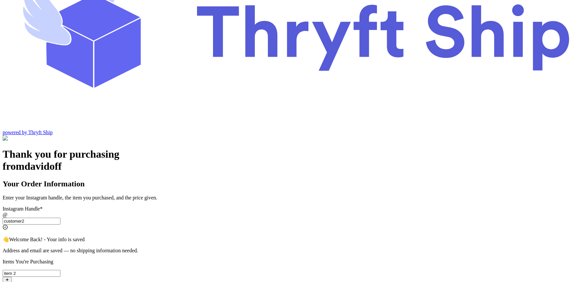
checkbox input "false"
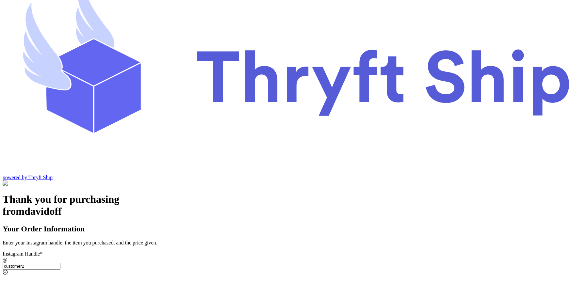
scroll to position [0, 0]
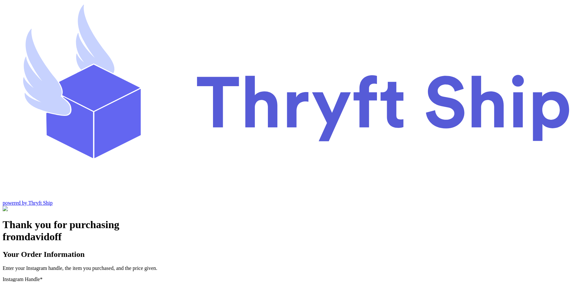
type input "customer1"
select select "CA"
type input "[GEOGRAPHIC_DATA]"
type input "93013"
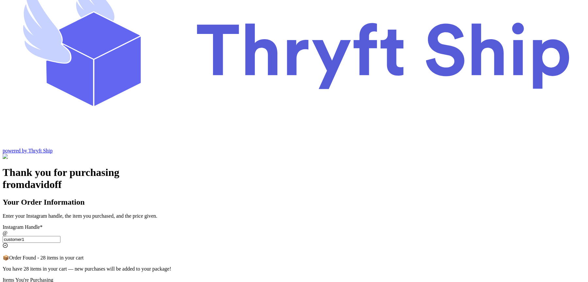
scroll to position [93, 0]
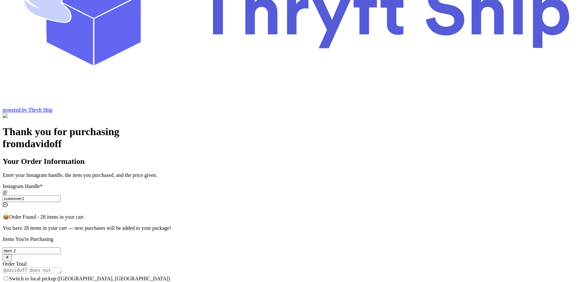
type input "customer1"
click at [170, 276] on span "Switch to local pickup (Stockton, CA)" at bounding box center [89, 279] width 161 height 6
click at [8, 277] on input "Switch to local pickup (Stockton, CA)" at bounding box center [6, 279] width 4 height 4
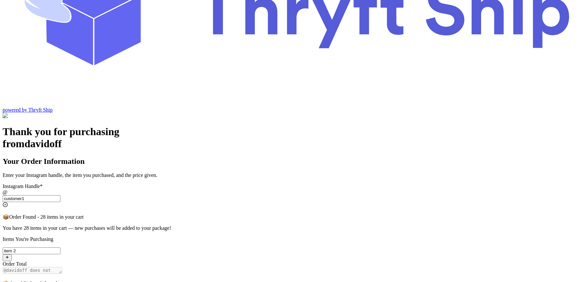
checkbox input "false"
select select "CA"
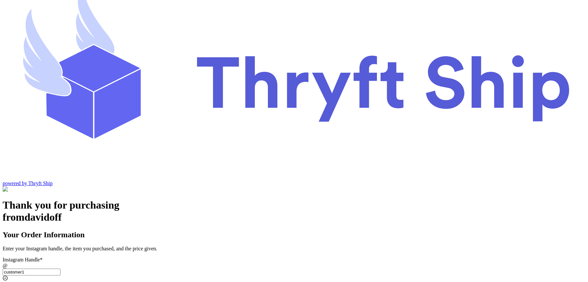
scroll to position [0, 0]
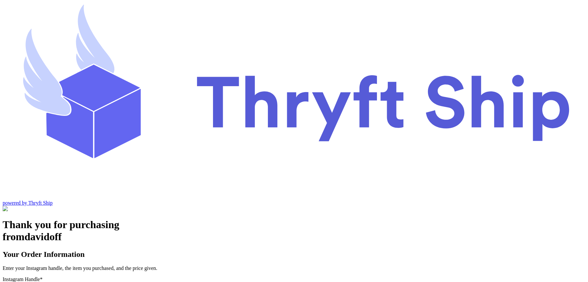
type input "newnew"
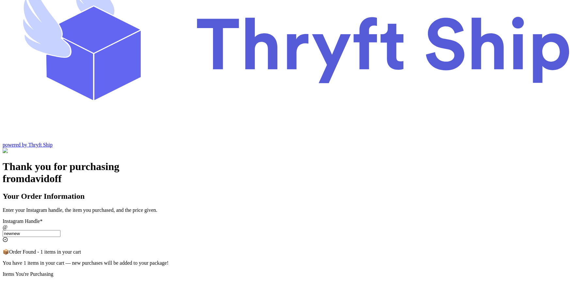
scroll to position [93, 0]
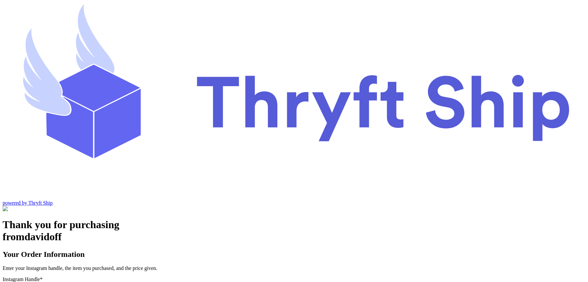
scroll to position [27, 0]
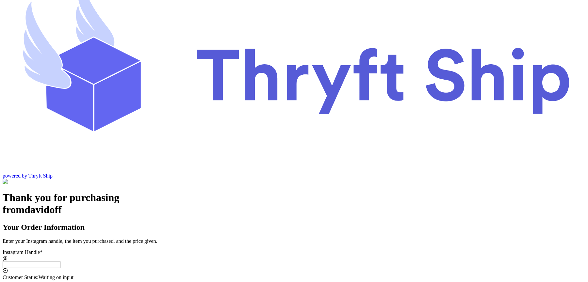
click at [60, 261] on input "Switch to local pickup ([GEOGRAPHIC_DATA], [GEOGRAPHIC_DATA])" at bounding box center [32, 264] width 58 height 7
type input "newnew"
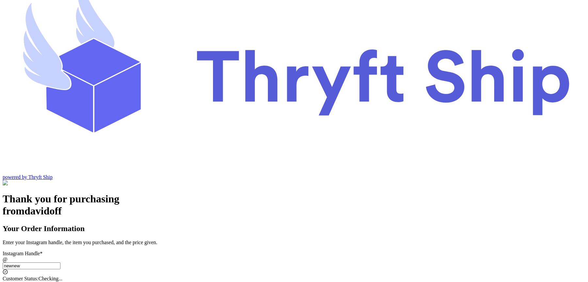
select select "CA"
type input "[GEOGRAPHIC_DATA]"
type input "93013"
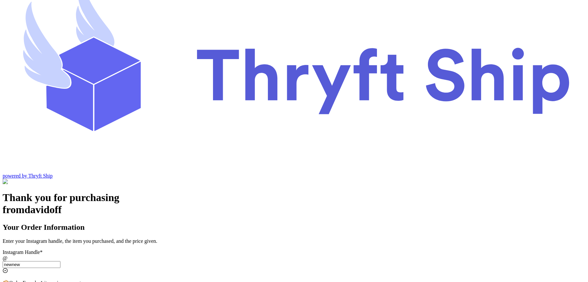
click at [60, 261] on input "newnew" at bounding box center [32, 264] width 58 height 7
type input "new1"
select select "AL"
type input "new2"
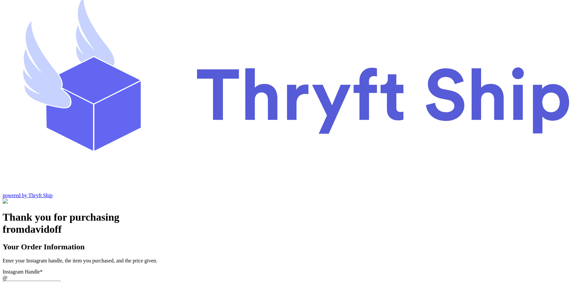
scroll to position [0, 0]
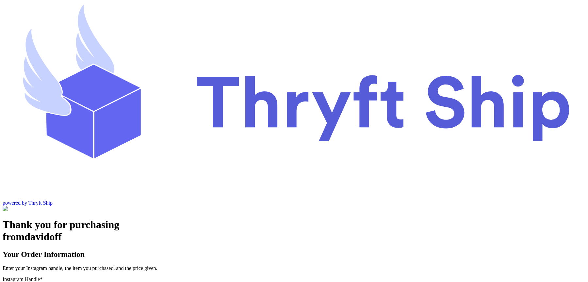
type input "new2"
type input "item 2"
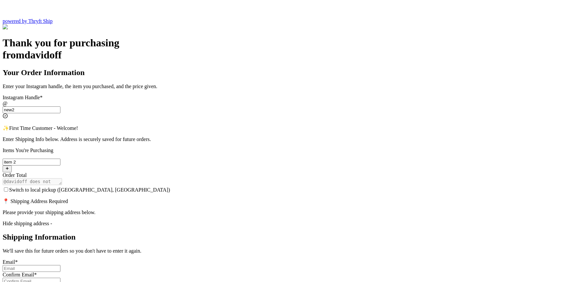
scroll to position [214, 0]
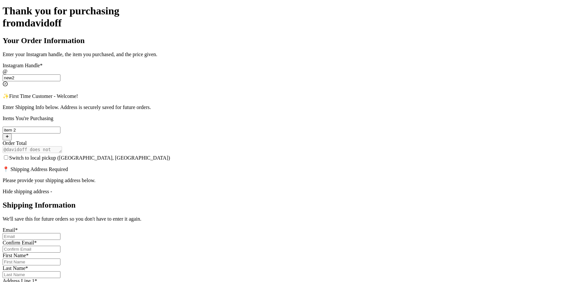
click at [60, 233] on input "Switch to local pickup ([GEOGRAPHIC_DATA], [GEOGRAPHIC_DATA])" at bounding box center [32, 236] width 58 height 7
type input "abdul@thryftship.com"
type input "Ross"
type input "Geller"
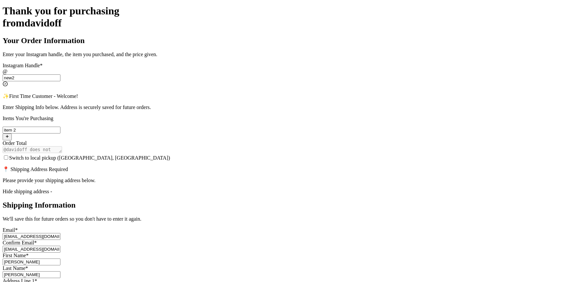
type input "3295 Hershell Hollow Road"
type input "Los Angeles"
type input "93013"
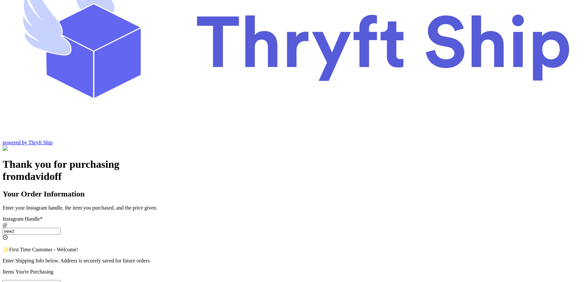
scroll to position [62, 0]
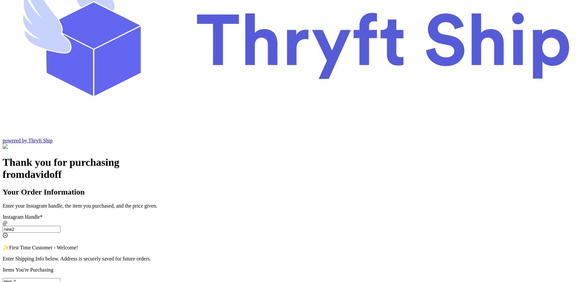
checkbox input "true"
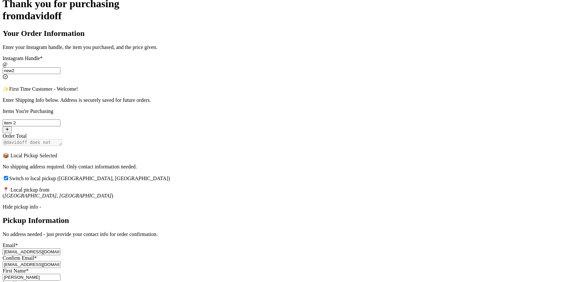
scroll to position [243, 0]
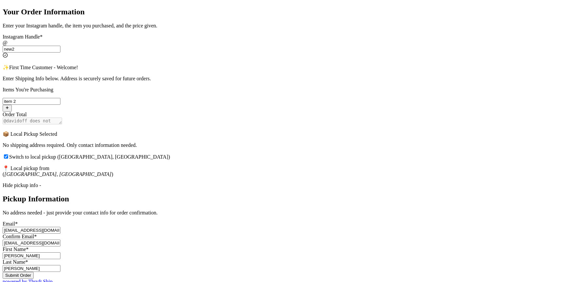
click at [60, 265] on input "Geller" at bounding box center [32, 268] width 58 height 7
type input "G"
type input "111"
click at [60, 227] on input "abdul@thryftship.com" at bounding box center [32, 230] width 58 height 7
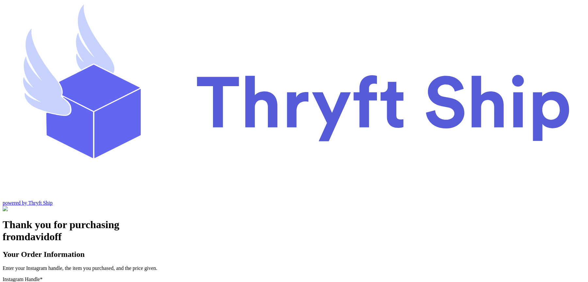
type input "newnew"
checkbox input "false"
select select "CA"
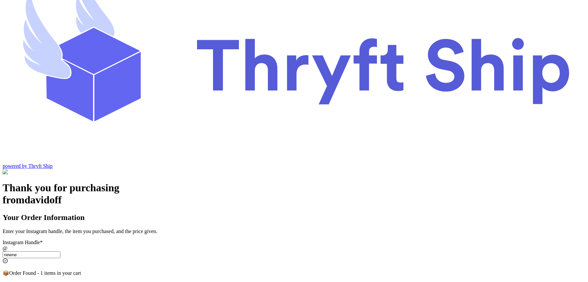
scroll to position [27, 0]
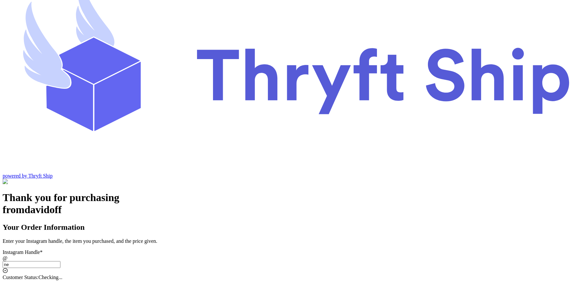
type input "n"
type input "customer"
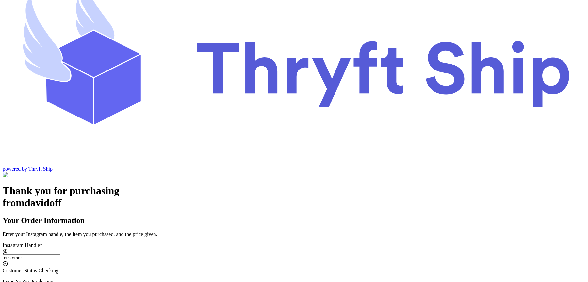
checkbox input "true"
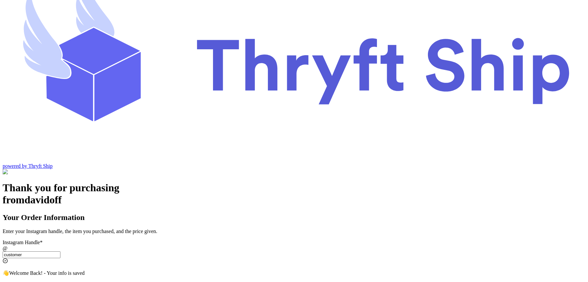
type input "customer2"
checkbox input "false"
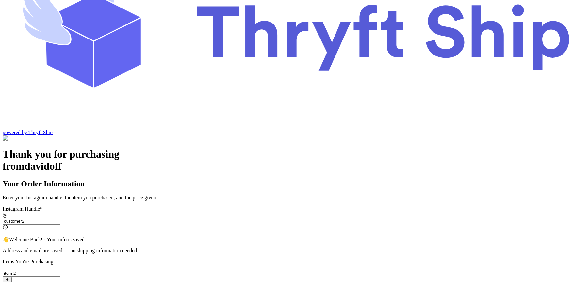
type input "customer2"
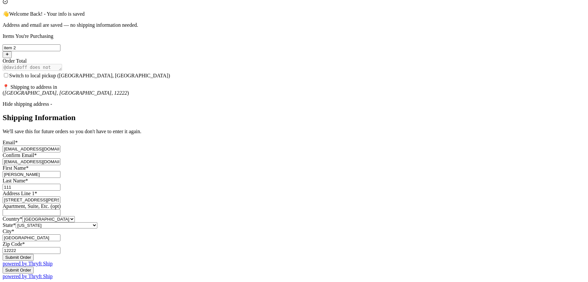
scroll to position [359, 0]
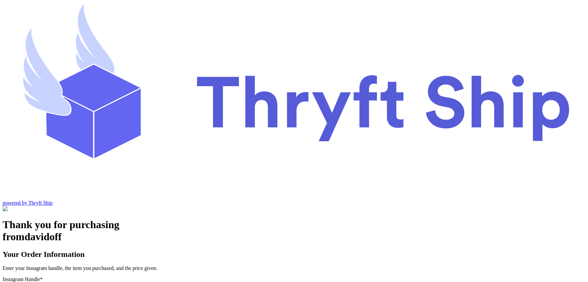
scroll to position [27, 0]
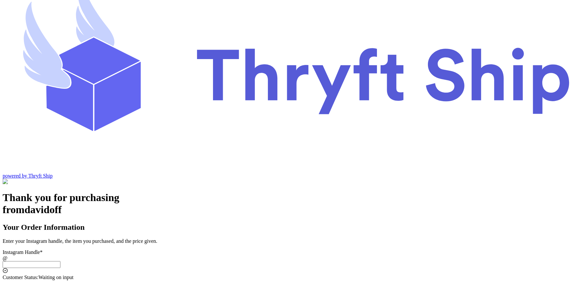
click at [60, 261] on input "Switch to local pickup ([GEOGRAPHIC_DATA], [GEOGRAPHIC_DATA])" at bounding box center [32, 264] width 58 height 7
type input "customer2"
type input "[GEOGRAPHIC_DATA]"
type input "12222"
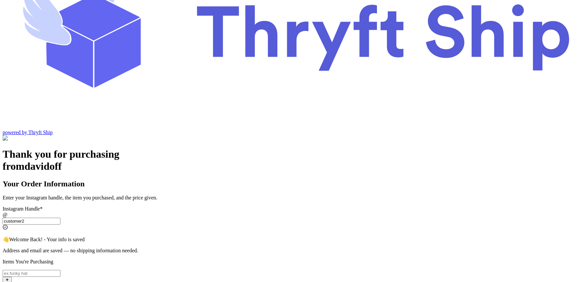
type input "customer2"
click at [60, 270] on input "Switch to local pickup ([GEOGRAPHIC_DATA], [GEOGRAPHIC_DATA])" at bounding box center [32, 273] width 58 height 7
type input "item 2"
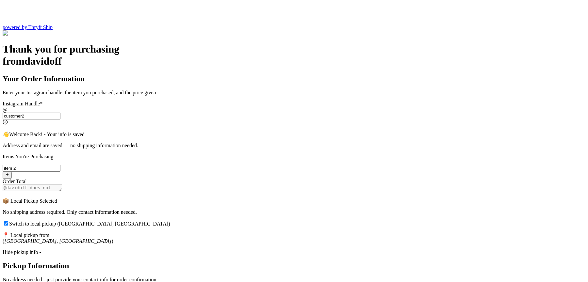
scroll to position [120, 0]
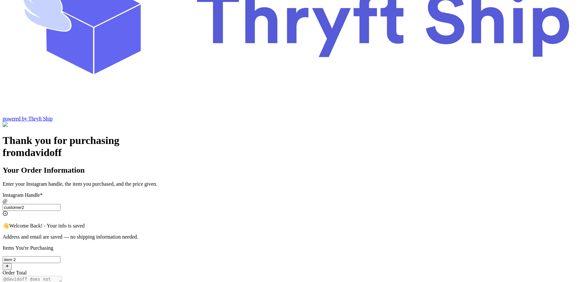
scroll to position [100, 0]
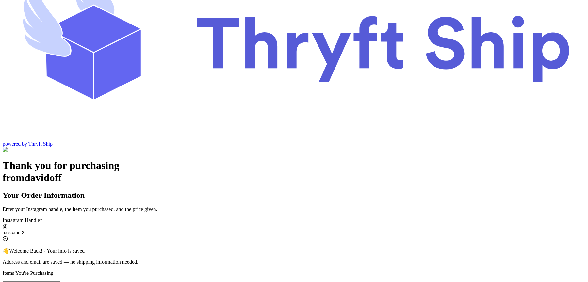
scroll to position [65, 0]
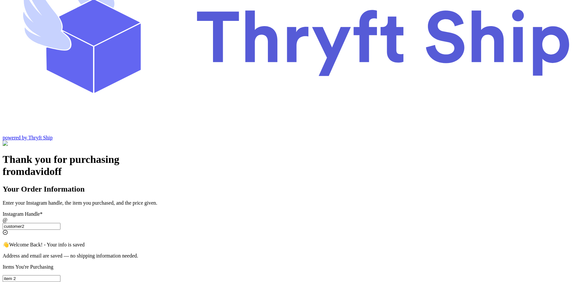
checkbox input "false"
click at [60, 223] on input "customer2" at bounding box center [32, 226] width 58 height 7
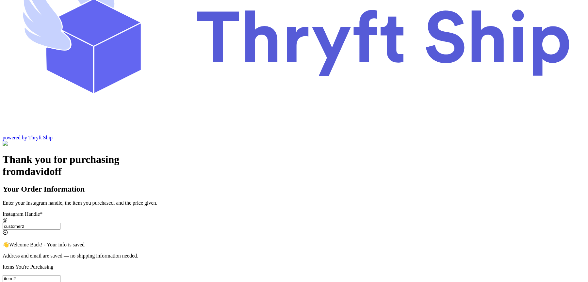
click at [60, 223] on input "customer2" at bounding box center [32, 226] width 58 height 7
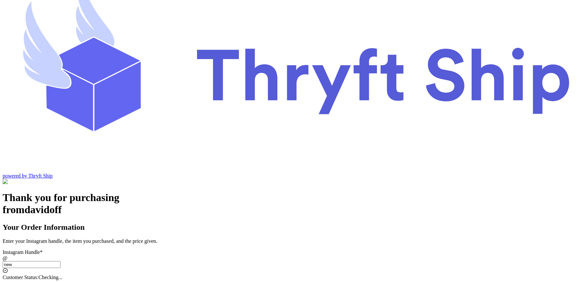
type input "new1"
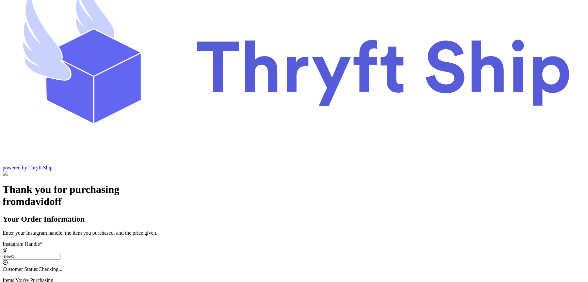
type input "[GEOGRAPHIC_DATA]"
type input "93013"
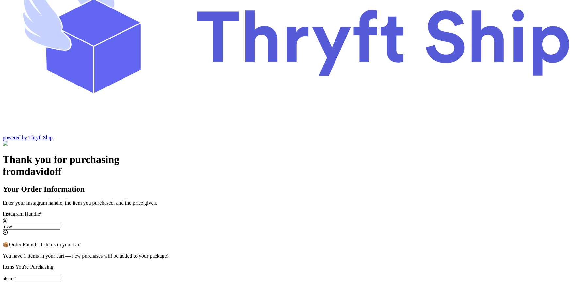
scroll to position [27, 0]
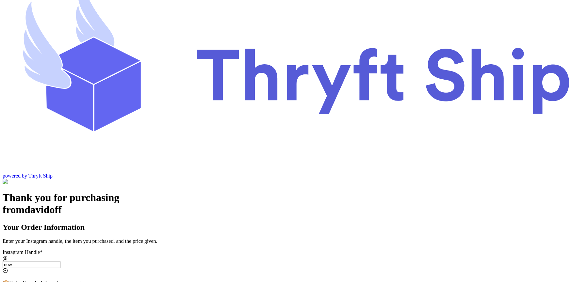
type input "new2"
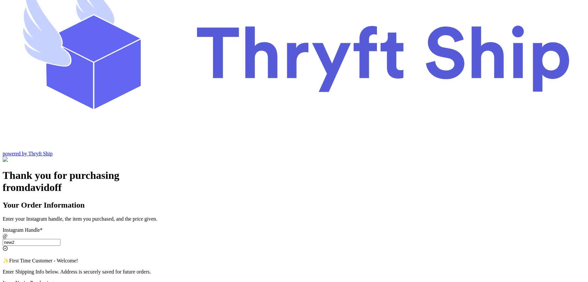
scroll to position [43, 0]
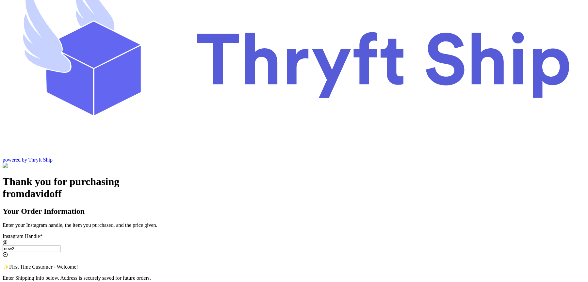
click at [60, 245] on input "new2" at bounding box center [32, 248] width 58 height 7
type input "local6"
checkbox input "true"
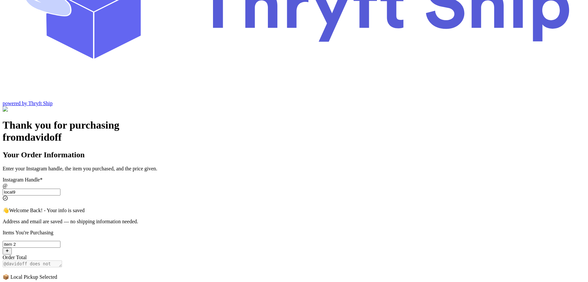
scroll to position [100, 0]
type input "local9"
checkbox input "false"
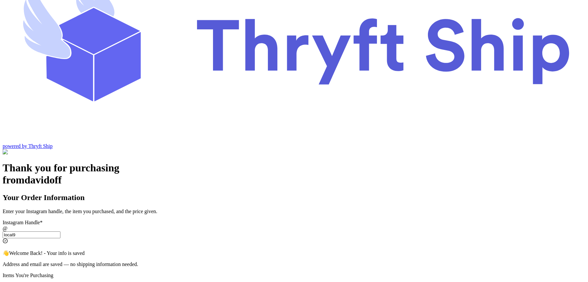
scroll to position [0, 0]
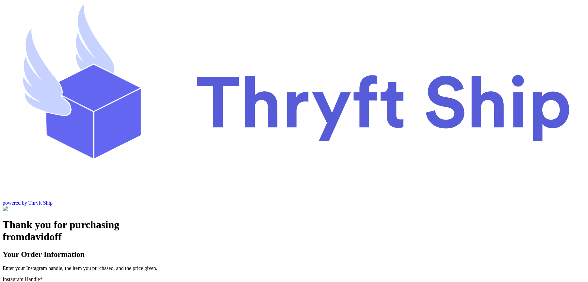
type input "l"
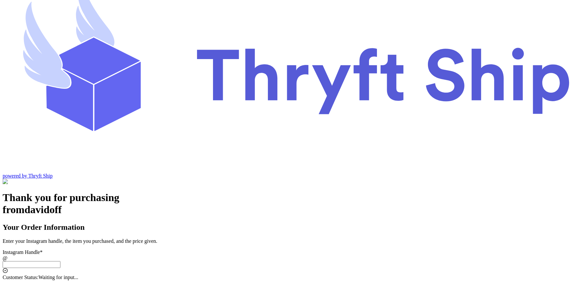
click at [60, 261] on input "Switch to local pickup ([GEOGRAPHIC_DATA], [GEOGRAPHIC_DATA])" at bounding box center [32, 264] width 58 height 7
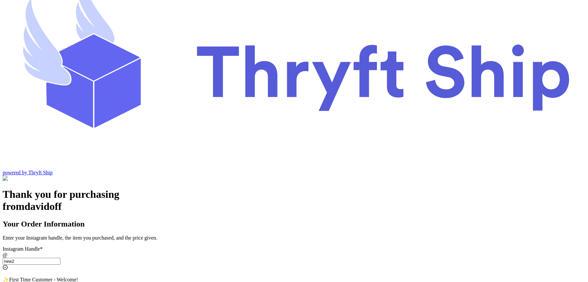
scroll to position [0, 0]
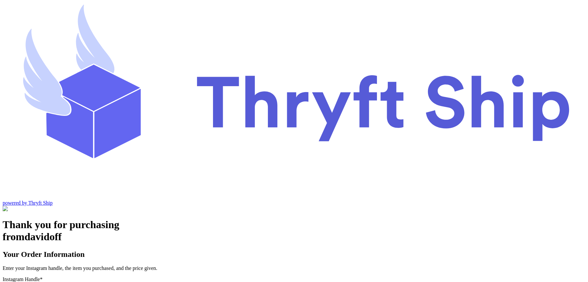
type input "new1"
type input "[GEOGRAPHIC_DATA]"
type input "93013"
type input "n"
type input "local9"
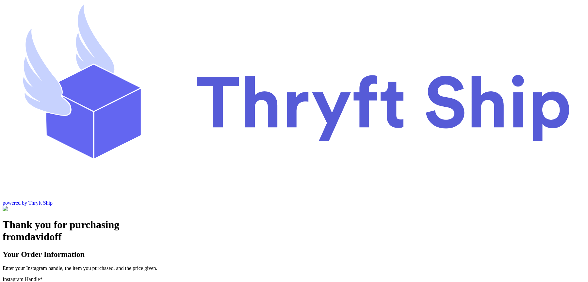
checkbox input "true"
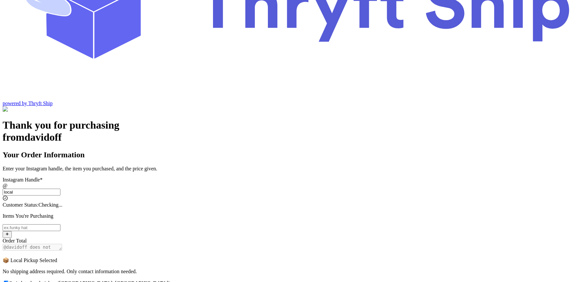
scroll to position [56, 0]
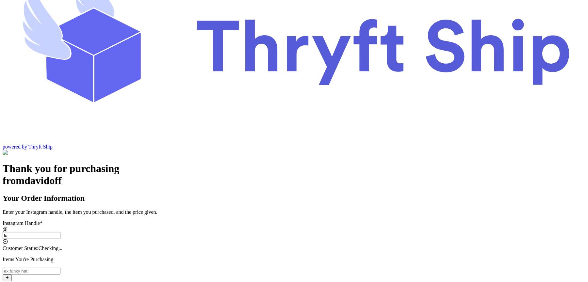
type input "l"
type input "customer1"
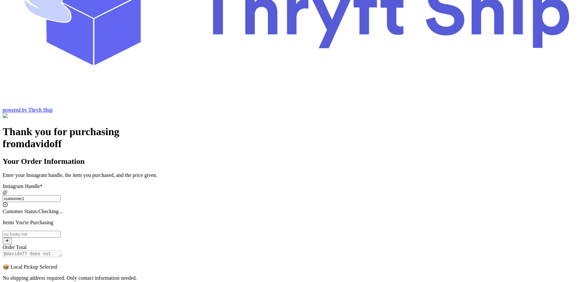
checkbox input "false"
select select "CA"
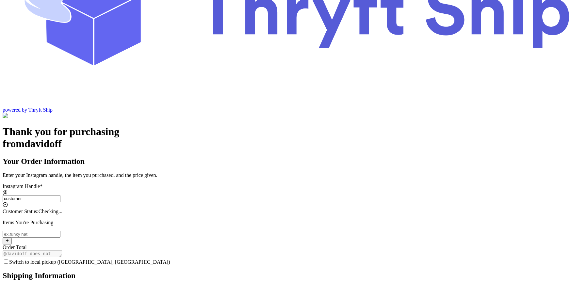
scroll to position [27, 0]
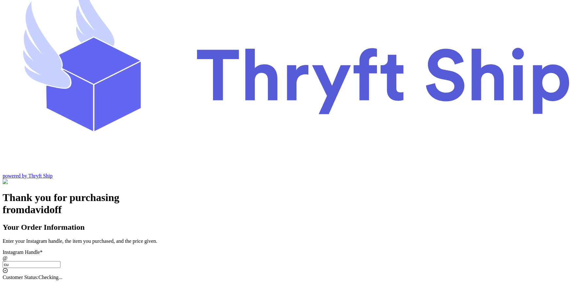
type input "c"
type input "new2"
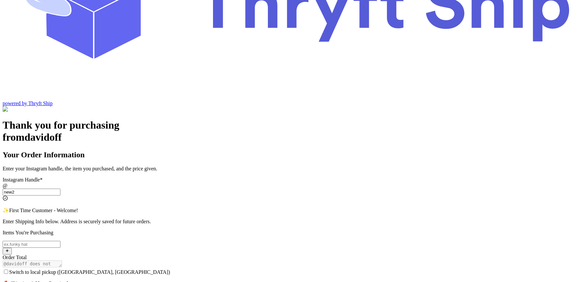
type input "new2"
click at [60, 241] on input "Switch to local pickup ([GEOGRAPHIC_DATA], [GEOGRAPHIC_DATA])" at bounding box center [32, 244] width 58 height 7
type input "Item101"
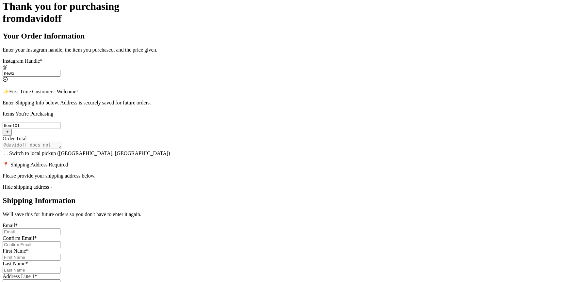
scroll to position [221, 0]
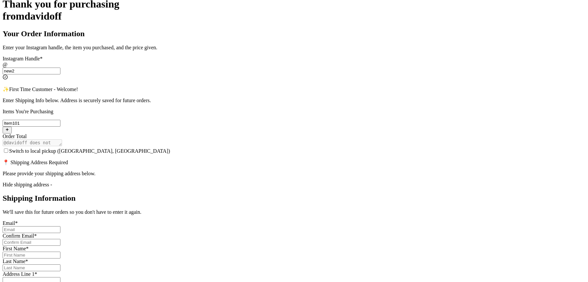
click at [60, 227] on input "Switch to local pickup ([GEOGRAPHIC_DATA], [GEOGRAPHIC_DATA])" at bounding box center [32, 230] width 58 height 7
type input "[EMAIL_ADDRESS][DOMAIN_NAME]"
type input "[PERSON_NAME]"
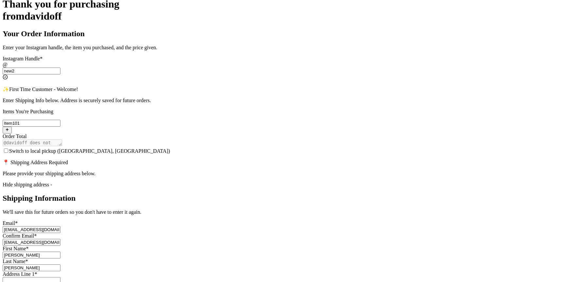
type input "[STREET_ADDRESS][PERSON_NAME]"
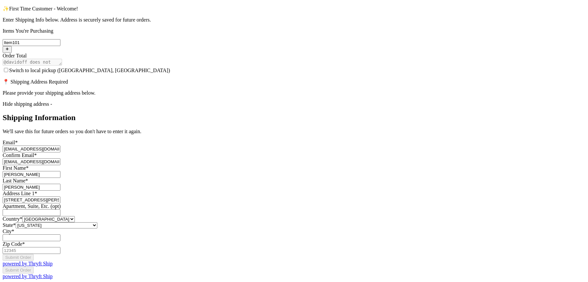
scroll to position [384, 0]
click at [60, 235] on input "Switch to local pickup ([GEOGRAPHIC_DATA], [GEOGRAPHIC_DATA])" at bounding box center [32, 238] width 58 height 7
type input "[GEOGRAPHIC_DATA]"
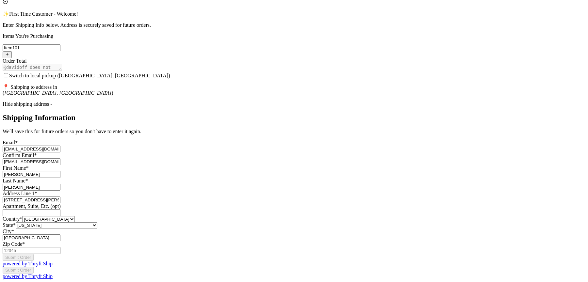
click at [428, 176] on div "Thank you for purchasing from davidoff Your Order Information Enter your Instag…" at bounding box center [294, 101] width 583 height 357
click at [60, 247] on input "Zip Code *" at bounding box center [32, 250] width 58 height 7
type input "93013"
click at [432, 185] on div "Thank you for purchasing from davidoff Your Order Information Enter your Instag…" at bounding box center [294, 101] width 583 height 357
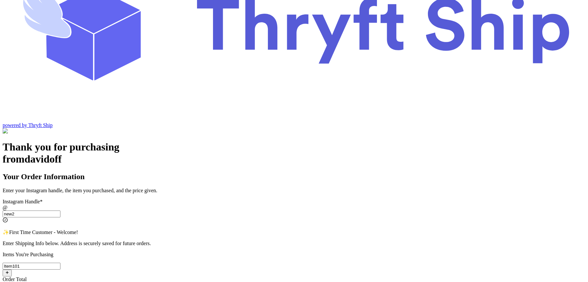
scroll to position [77, 0]
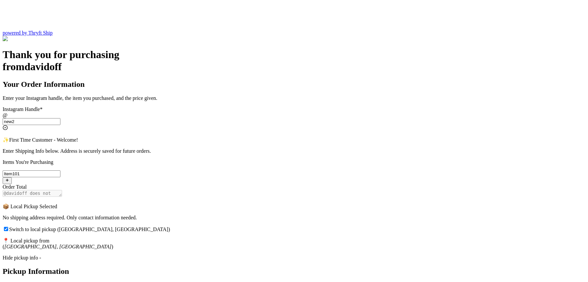
scroll to position [141, 0]
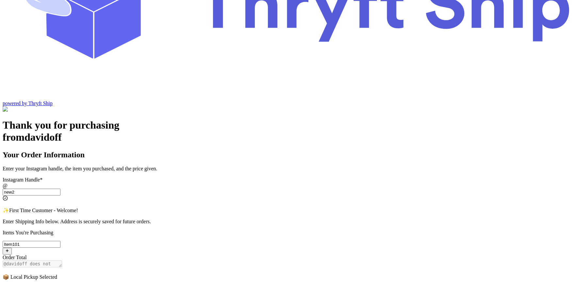
checkbox input "false"
select select "CA"
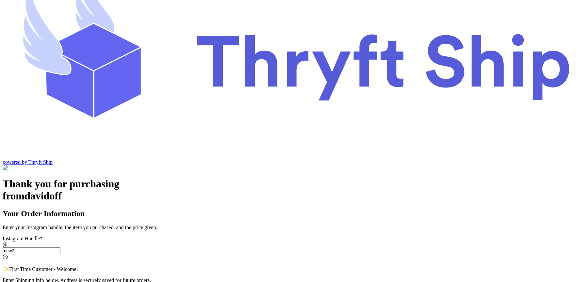
scroll to position [71, 0]
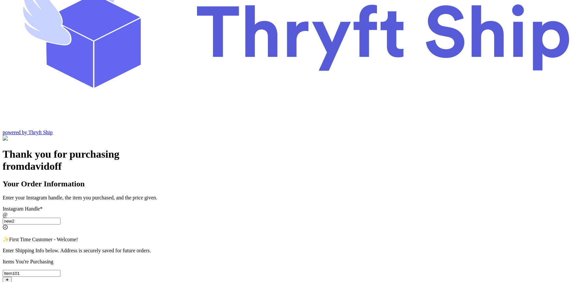
checkbox input "false"
select select "CA"
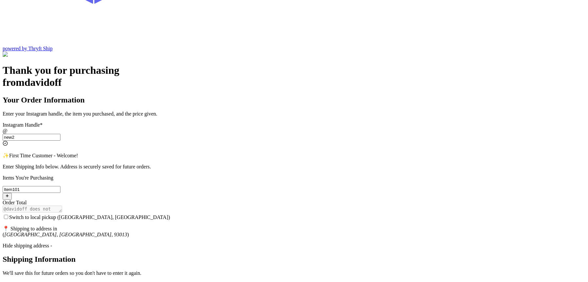
scroll to position [136, 0]
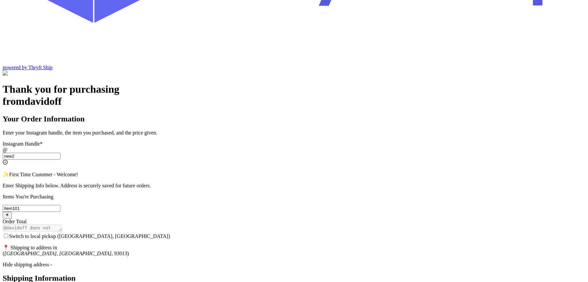
click at [8, 234] on input "Switch to local pickup ([GEOGRAPHIC_DATA], [GEOGRAPHIC_DATA])" at bounding box center [6, 236] width 4 height 4
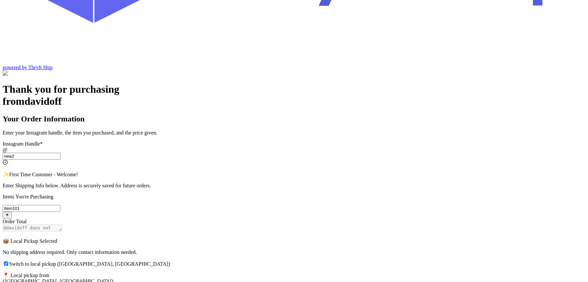
click at [8, 262] on input "Switch to local pickup ([GEOGRAPHIC_DATA], [GEOGRAPHIC_DATA])" at bounding box center [6, 264] width 4 height 4
checkbox input "false"
select select "CA"
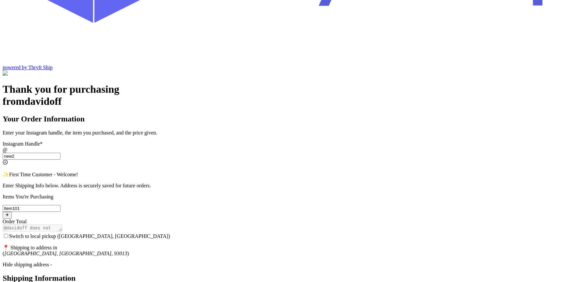
click at [254, 262] on div "Hide shipping address -" at bounding box center [294, 265] width 583 height 6
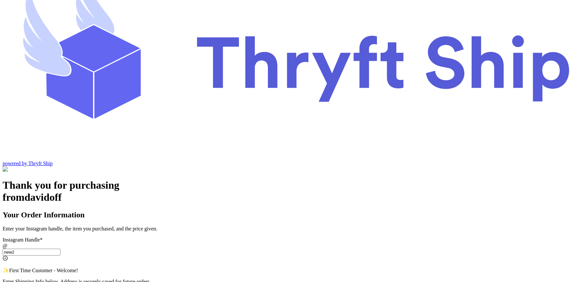
scroll to position [0, 0]
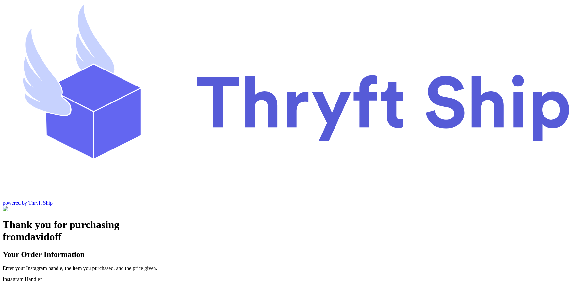
checkbox input "true"
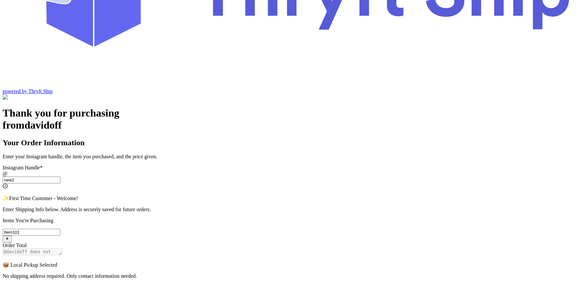
scroll to position [112, 0]
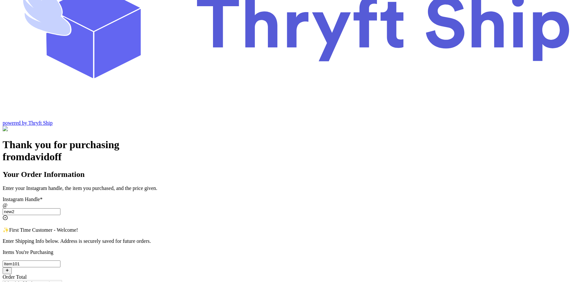
scroll to position [100, 0]
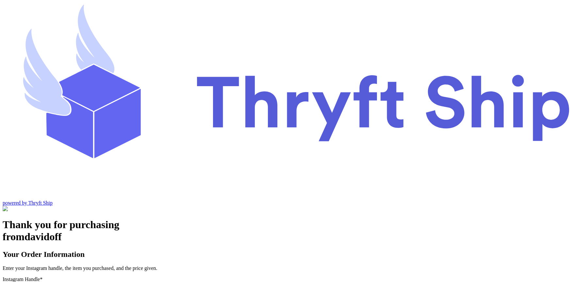
scroll to position [27, 0]
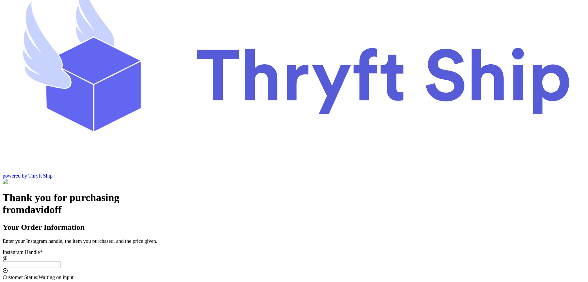
click at [60, 261] on input "Switch to local pickup ([GEOGRAPHIC_DATA], [GEOGRAPHIC_DATA])" at bounding box center [32, 264] width 58 height 7
type input "local9"
checkbox input "true"
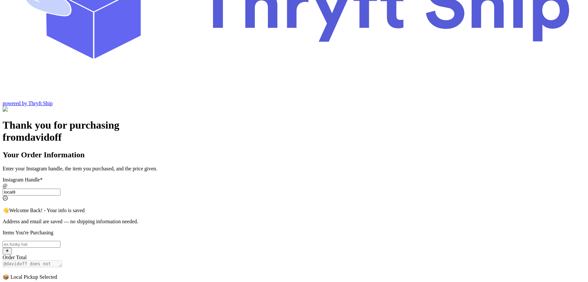
type input "local9"
checkbox input "false"
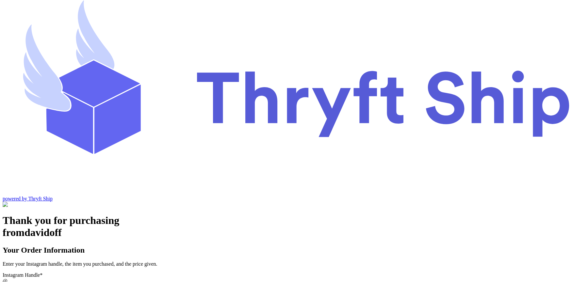
scroll to position [4, 0]
type input "new"
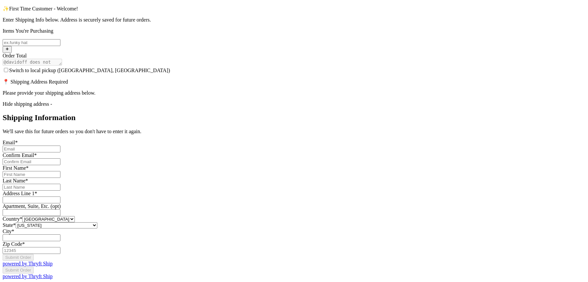
scroll to position [0, 0]
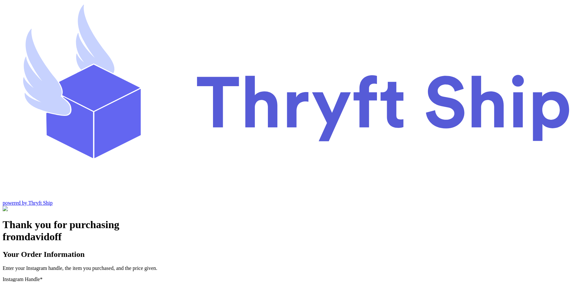
type input "new1"
type input "[GEOGRAPHIC_DATA]"
type input "93013"
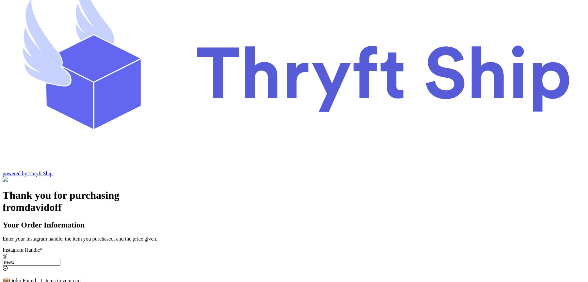
scroll to position [93, 0]
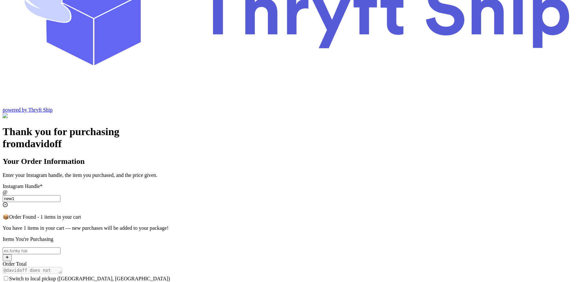
type input "new1"
click at [8, 277] on input "Switch to local pickup ([GEOGRAPHIC_DATA], [GEOGRAPHIC_DATA])" at bounding box center [6, 279] width 4 height 4
checkbox input "false"
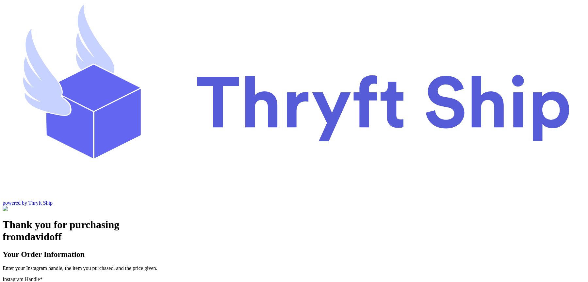
type input "customer1"
select select "CA"
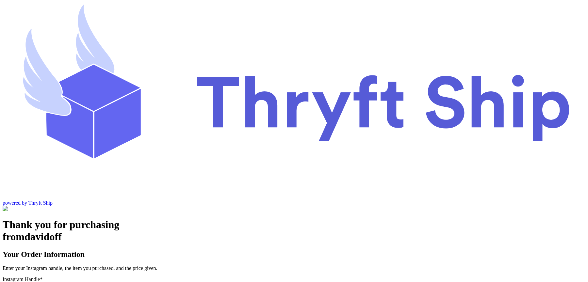
type input "customer2"
select select "AL"
type input "[GEOGRAPHIC_DATA]"
type input "12222"
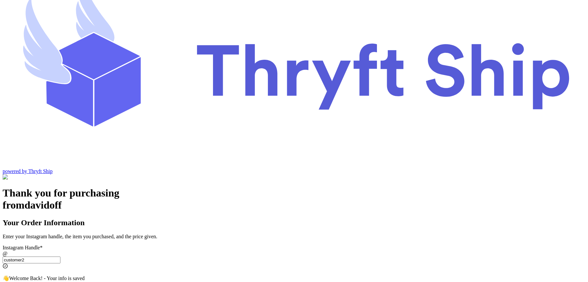
scroll to position [71, 0]
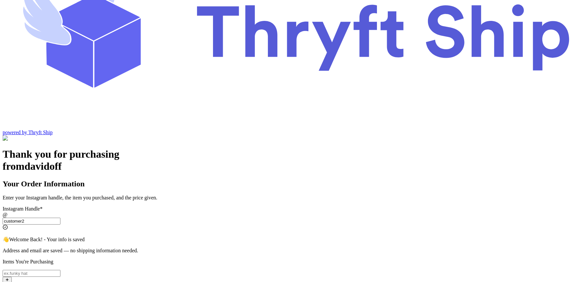
type input "customer2"
checkbox input "true"
click at [60, 270] on input "Switch to local pickup (Stockton, CA)" at bounding box center [32, 273] width 58 height 7
type input "item 2"
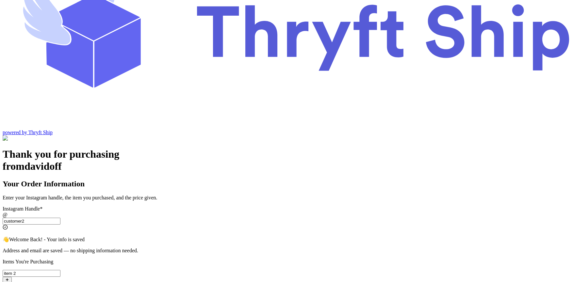
click at [60, 218] on input "customer2" at bounding box center [32, 221] width 58 height 7
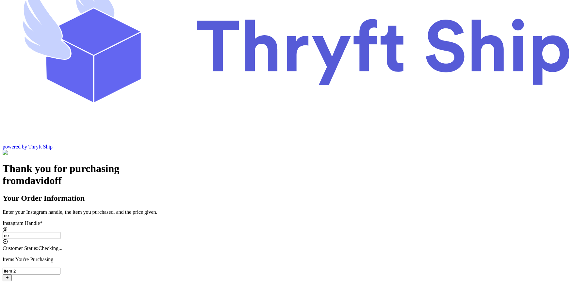
type input "new"
checkbox input "false"
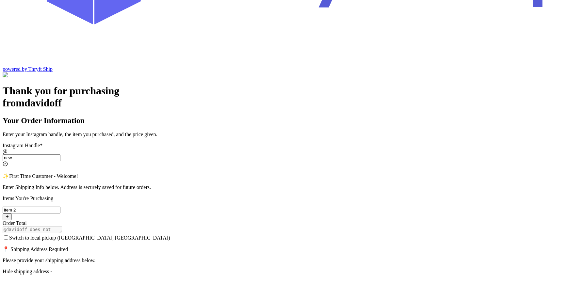
scroll to position [276, 0]
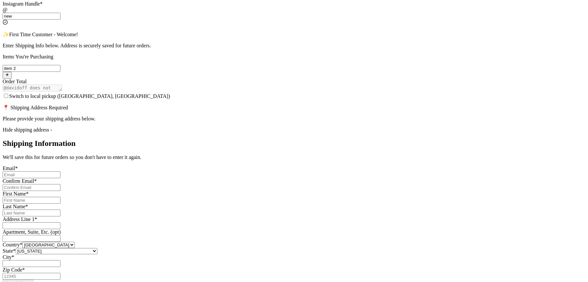
type input "new"
click at [60, 172] on input "Switch to local pickup (Stockton, CA)" at bounding box center [32, 175] width 58 height 7
type input "[EMAIL_ADDRESS][DOMAIN_NAME]"
type input "[PERSON_NAME]"
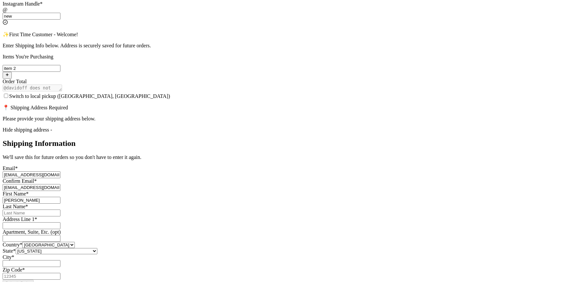
type input "[PERSON_NAME]"
type input "[STREET_ADDRESS][PERSON_NAME]"
type input "[GEOGRAPHIC_DATA]"
type input "93013"
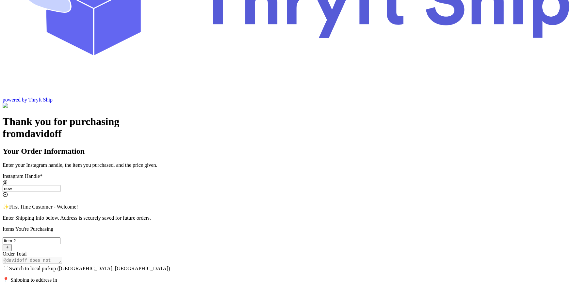
scroll to position [147, 0]
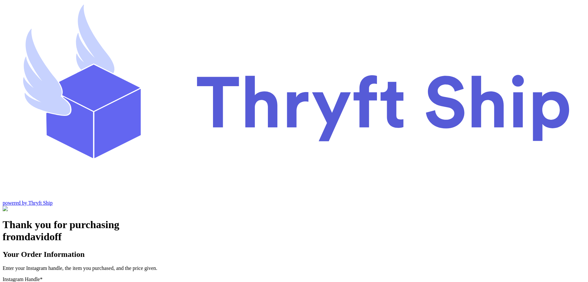
type input "new"
type input "[GEOGRAPHIC_DATA]"
type input "93013"
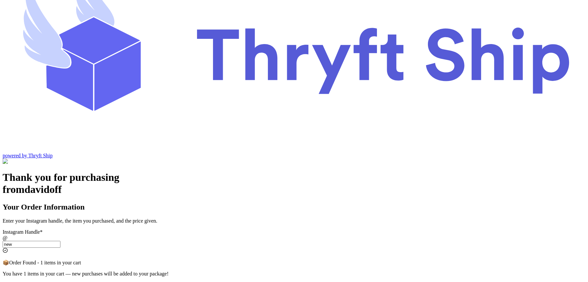
scroll to position [93, 0]
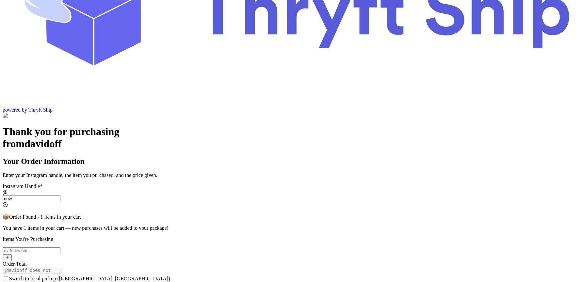
type input "new"
click at [8, 277] on input "Switch to local pickup ([GEOGRAPHIC_DATA], [GEOGRAPHIC_DATA])" at bounding box center [6, 279] width 4 height 4
checkbox input "true"
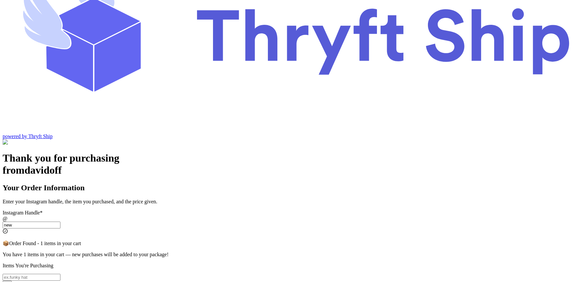
scroll to position [56, 0]
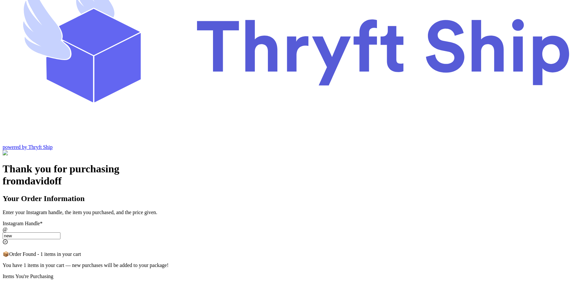
type input "item 1"
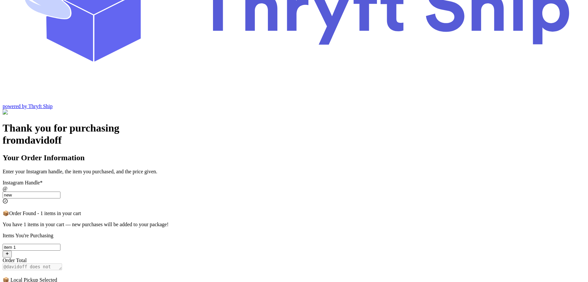
scroll to position [96, 0]
